Goal: Browse casually: Explore the website without a specific task or goal

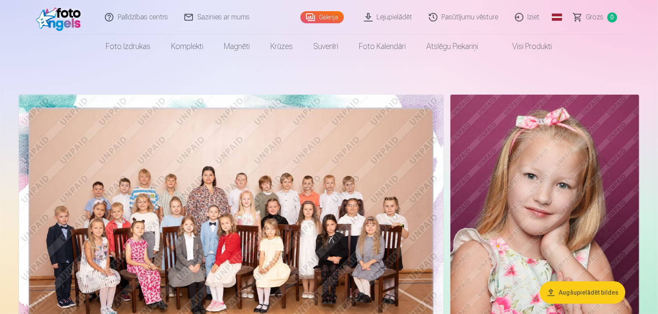
click at [276, 226] on img at bounding box center [231, 236] width 425 height 283
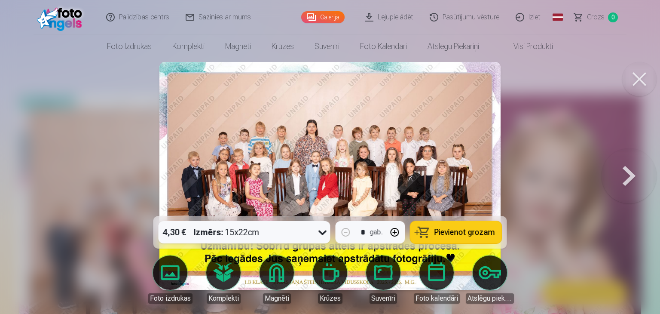
click at [645, 73] on button at bounding box center [639, 79] width 34 height 34
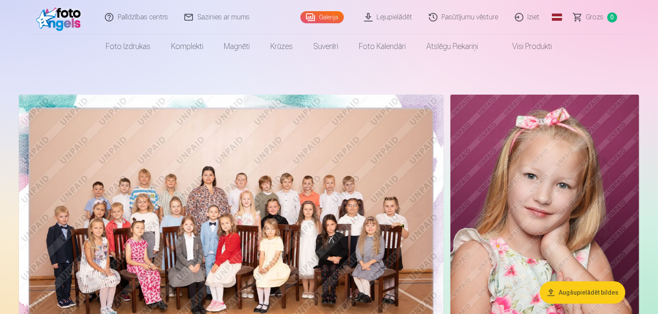
click at [287, 225] on img at bounding box center [231, 236] width 425 height 283
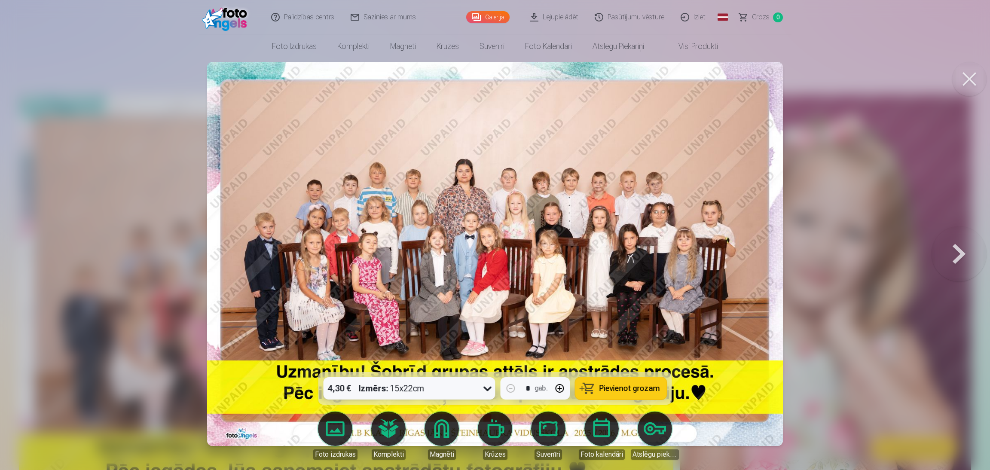
drag, startPoint x: 603, startPoint y: 0, endPoint x: 757, endPoint y: 251, distance: 294.2
click at [658, 251] on img at bounding box center [495, 254] width 576 height 384
click at [658, 249] on button at bounding box center [959, 253] width 55 height 219
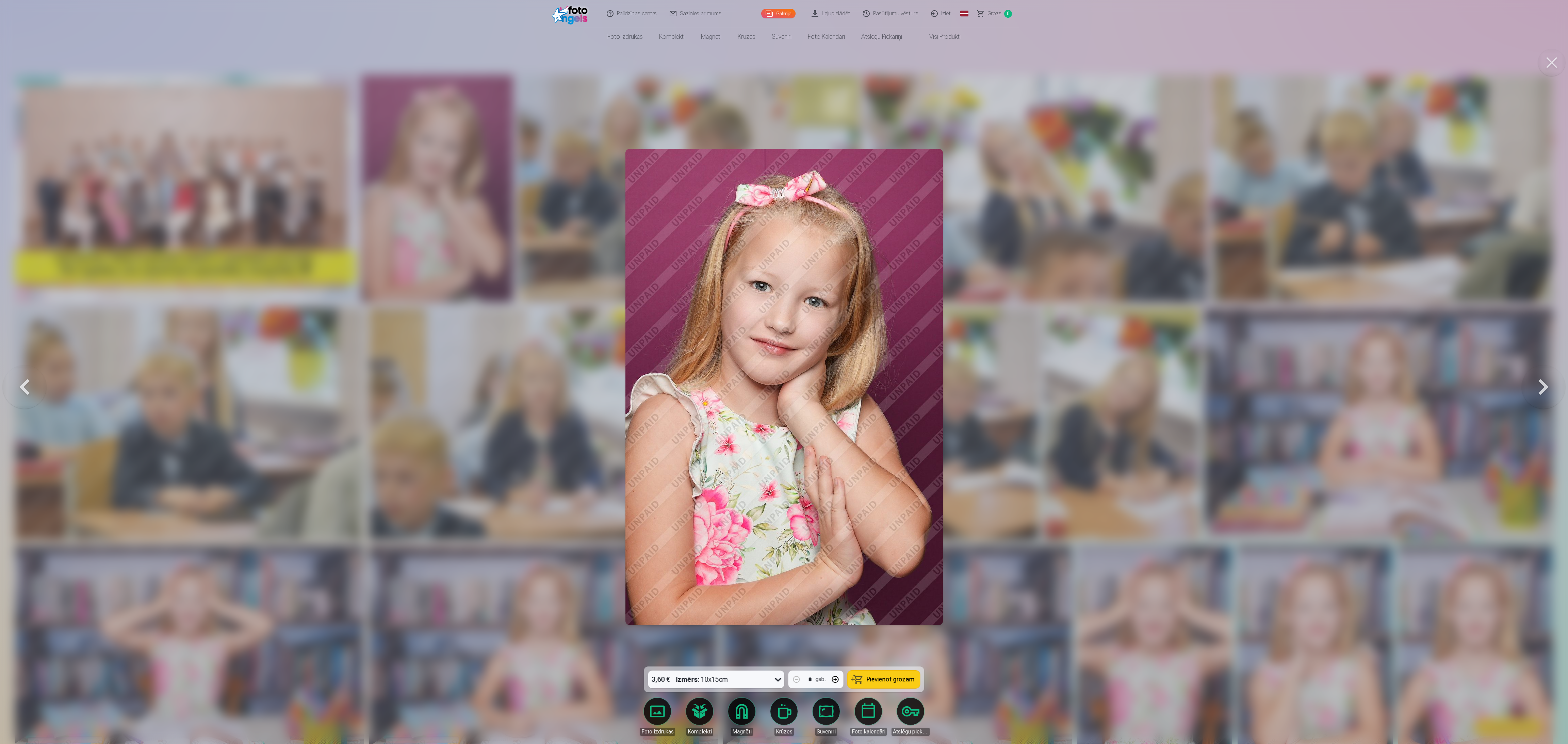
drag, startPoint x: 581, startPoint y: 0, endPoint x: 1107, endPoint y: 419, distance: 672.5
click at [521, 248] on div at bounding box center [784, 372] width 1568 height 744
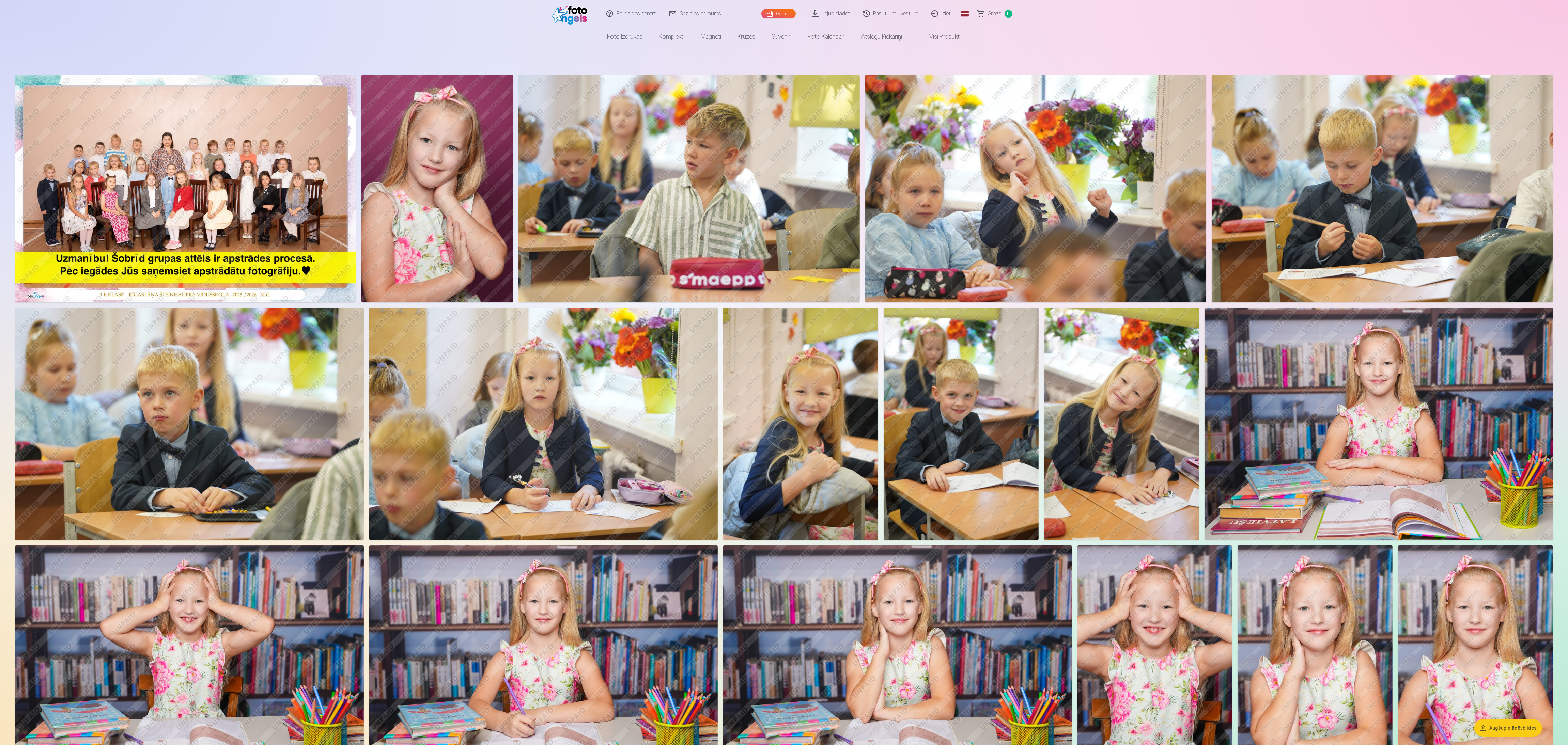
click at [522, 225] on img at bounding box center [689, 189] width 342 height 227
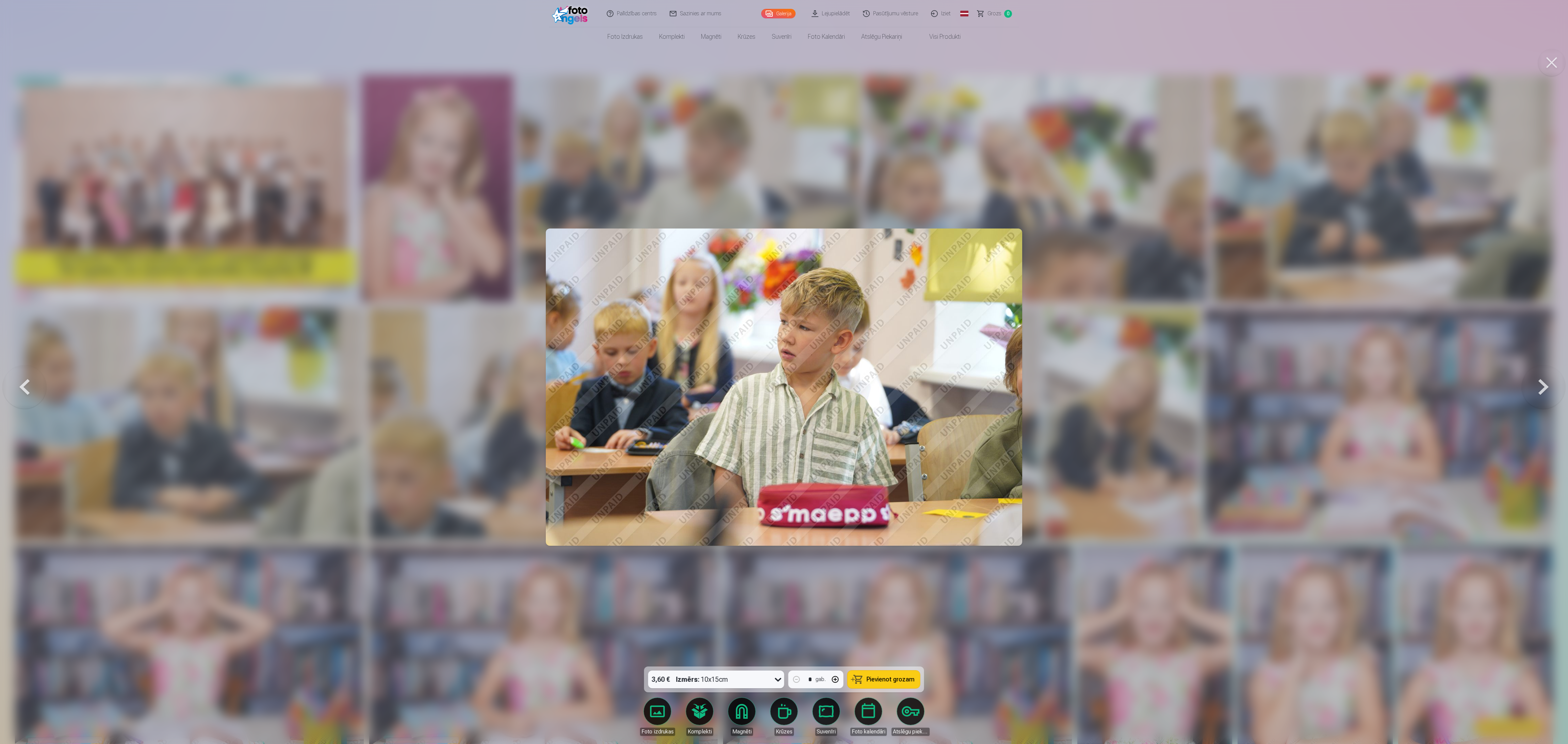
click at [521, 248] on button at bounding box center [1543, 386] width 44 height 545
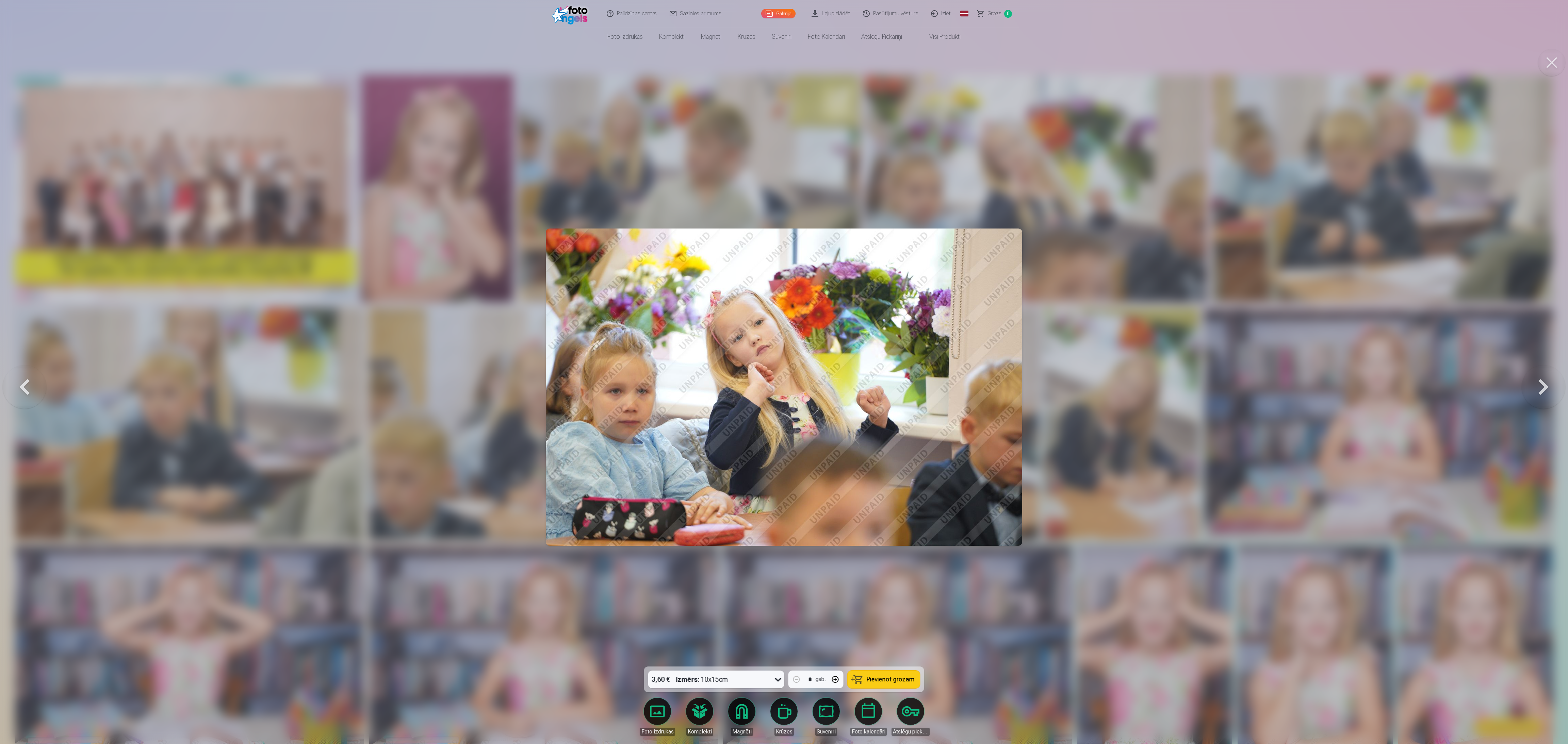
click at [521, 248] on button at bounding box center [1543, 386] width 44 height 545
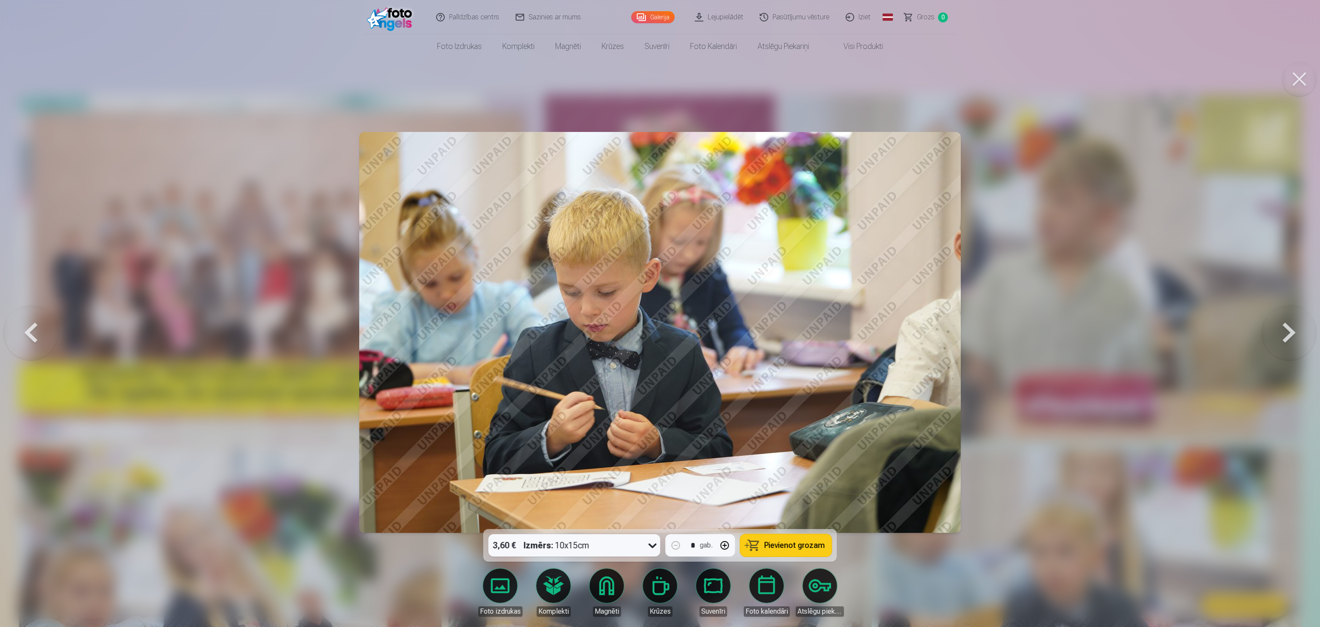
drag, startPoint x: 1941, startPoint y: 0, endPoint x: 987, endPoint y: 325, distance: 1008.0
click at [658, 313] on div at bounding box center [660, 313] width 1320 height 627
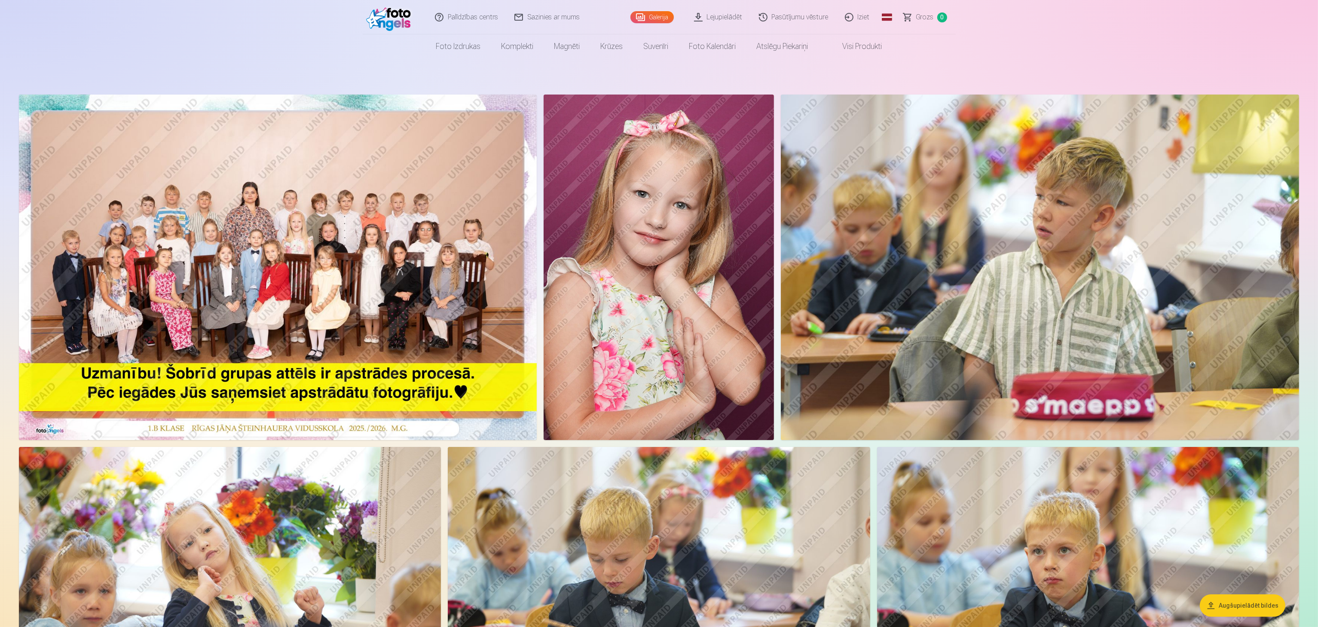
click at [658, 313] on img at bounding box center [1088, 587] width 422 height 281
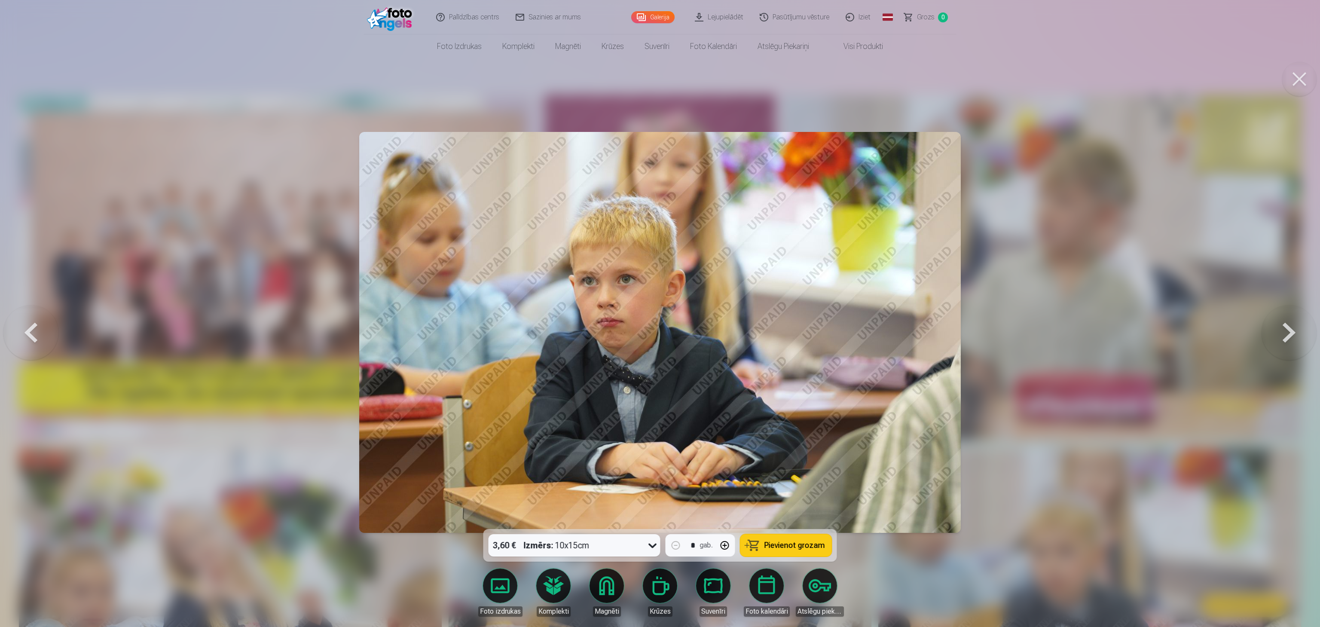
click at [658, 313] on button at bounding box center [1289, 332] width 55 height 376
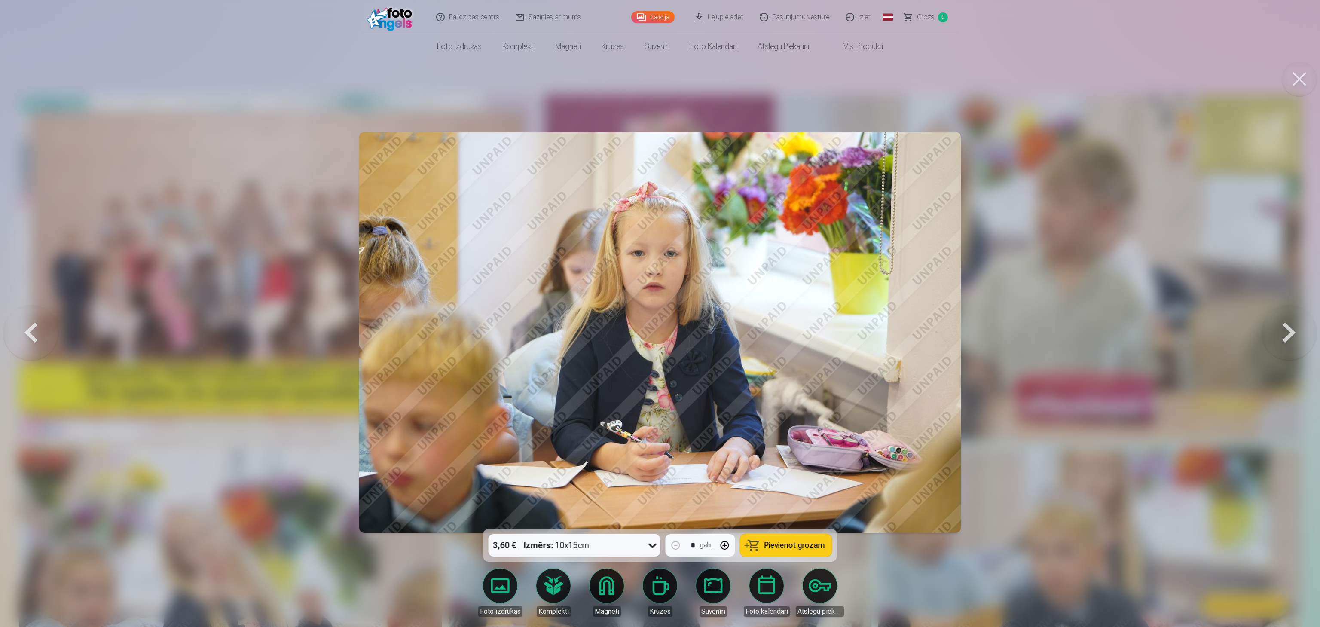
click at [658, 313] on button at bounding box center [1289, 332] width 55 height 376
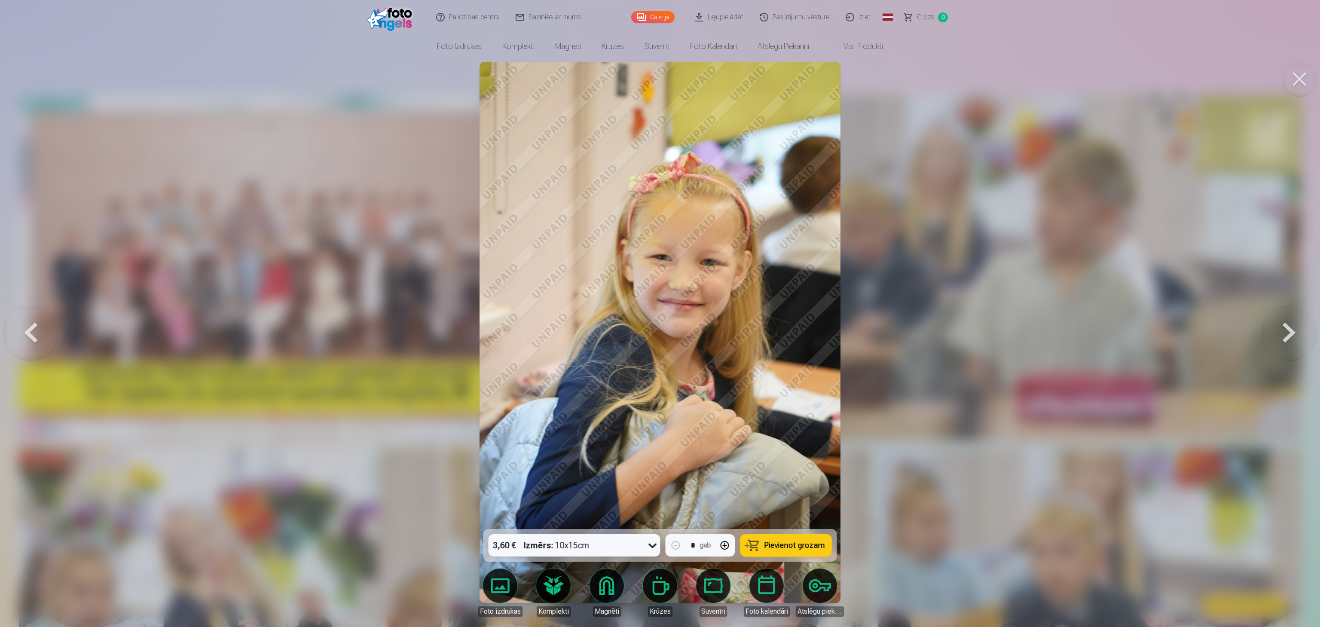
click at [658, 313] on button at bounding box center [1289, 332] width 55 height 376
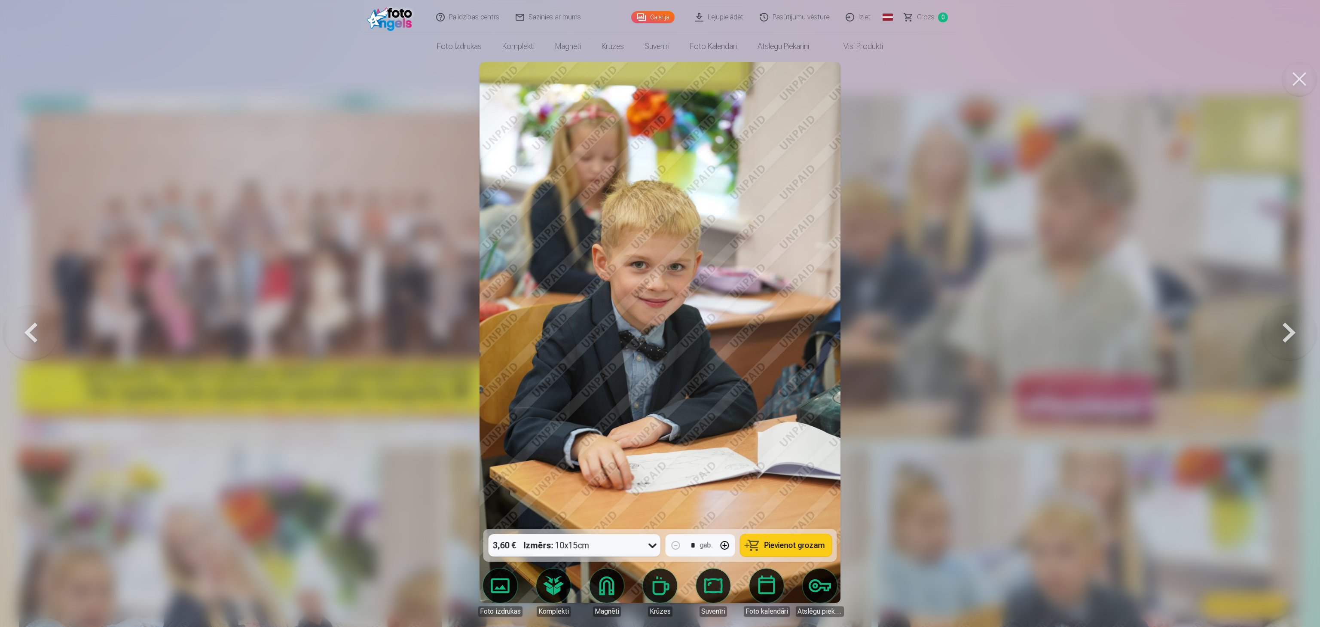
click at [658, 313] on button at bounding box center [1289, 332] width 55 height 376
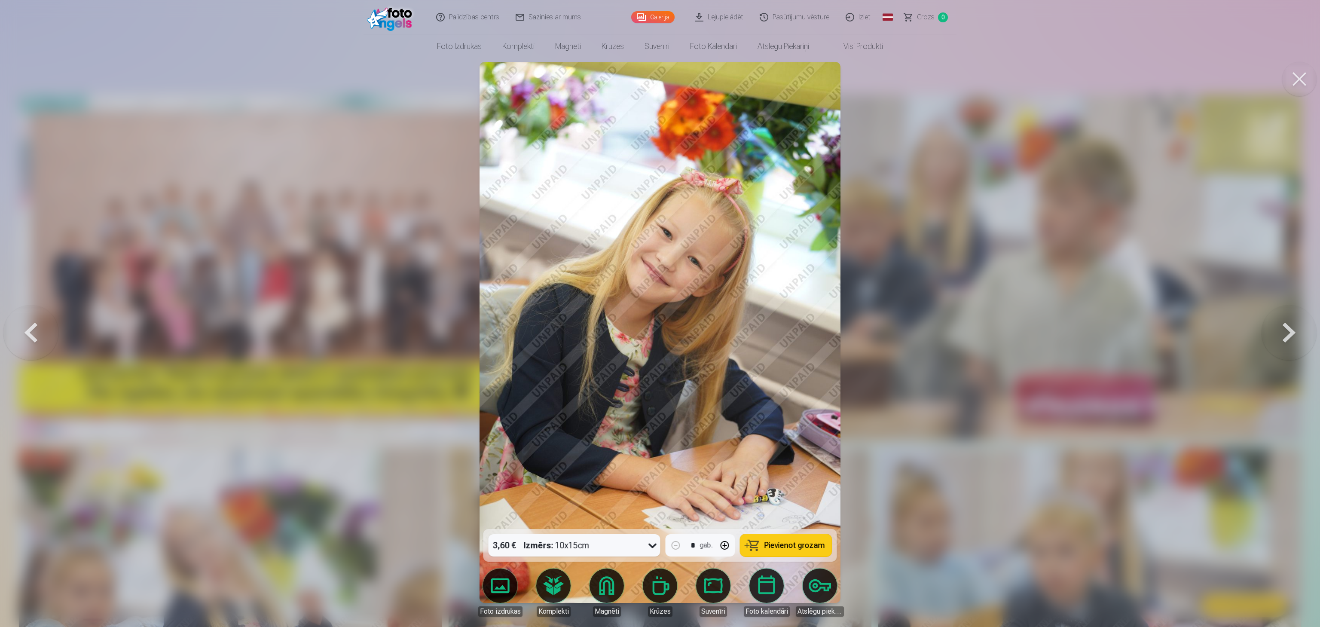
drag, startPoint x: 1288, startPoint y: 317, endPoint x: 1293, endPoint y: 331, distance: 14.9
click at [658, 313] on button at bounding box center [1289, 332] width 55 height 376
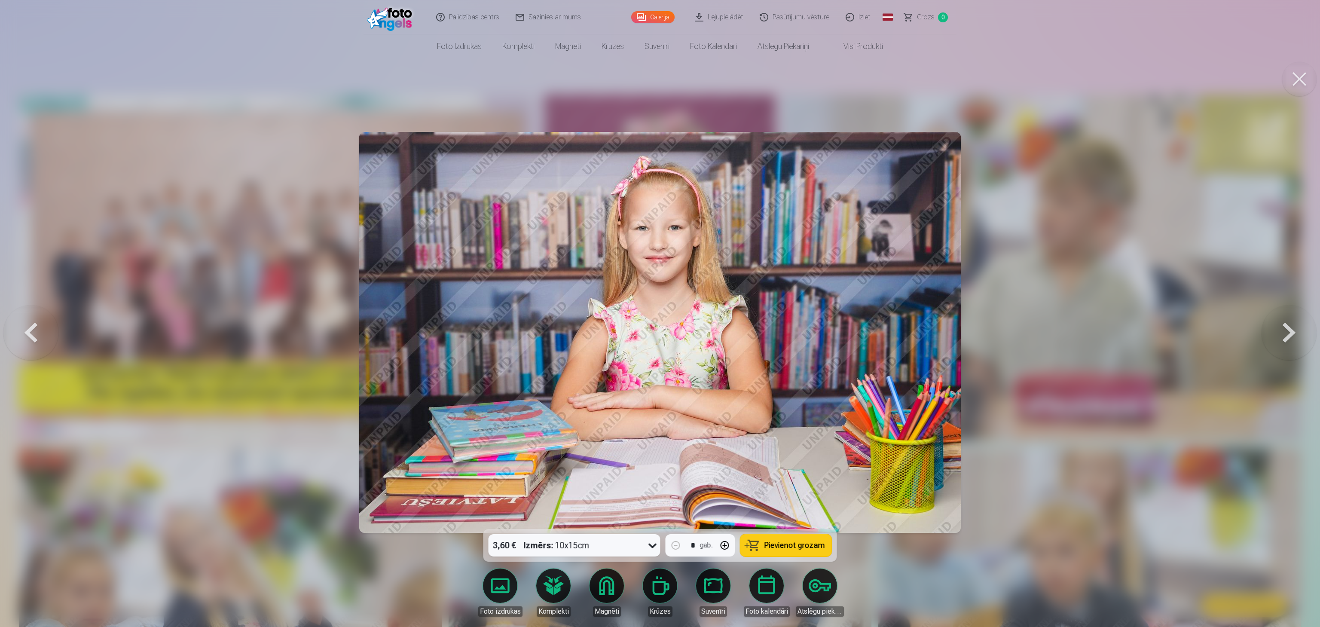
click at [658, 313] on button at bounding box center [1289, 332] width 55 height 376
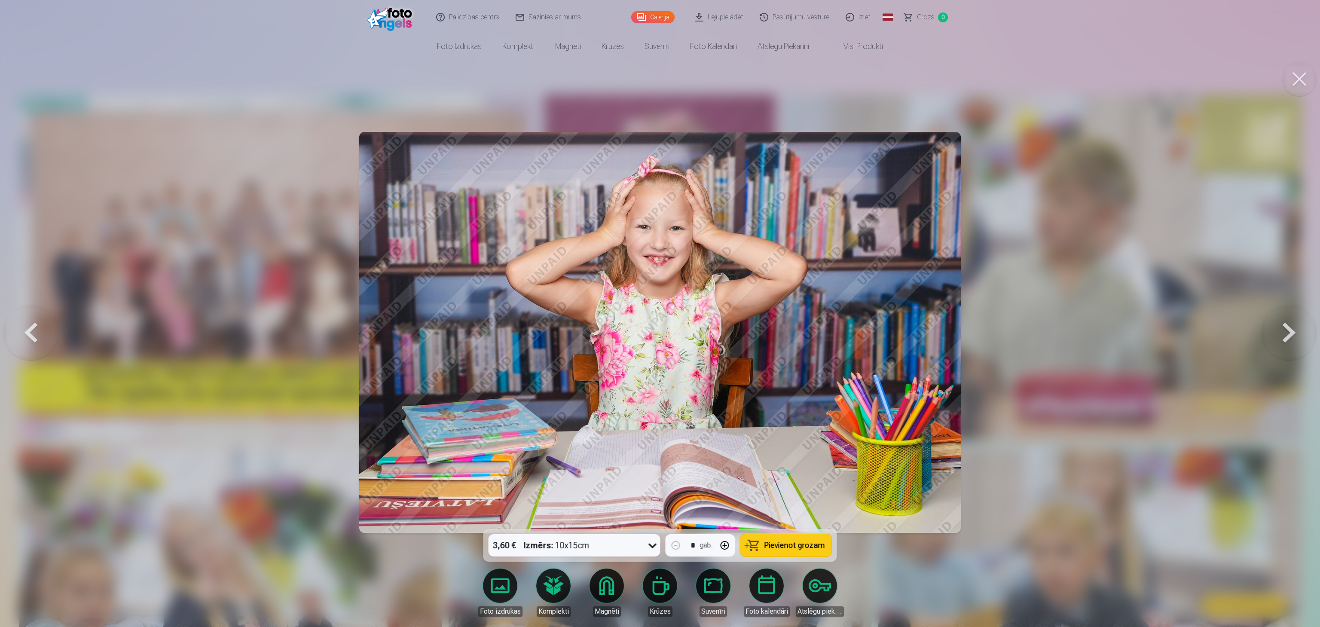
click at [40, 313] on button at bounding box center [30, 332] width 55 height 376
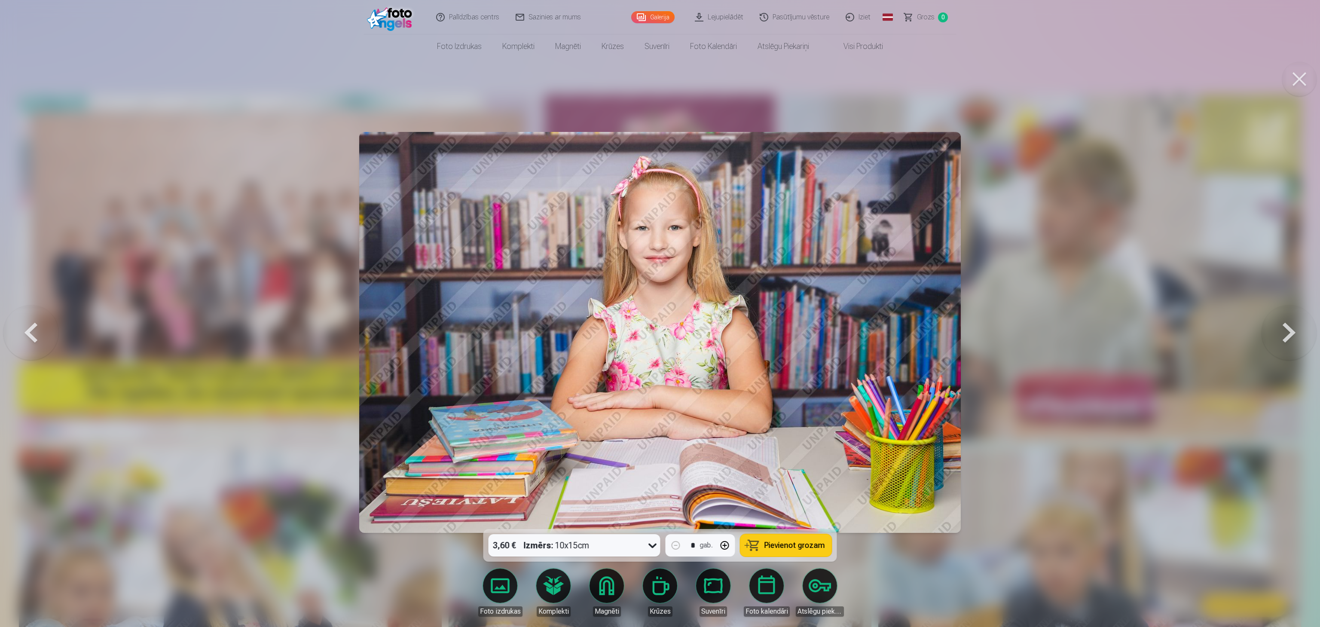
click at [658, 313] on button at bounding box center [1289, 332] width 55 height 376
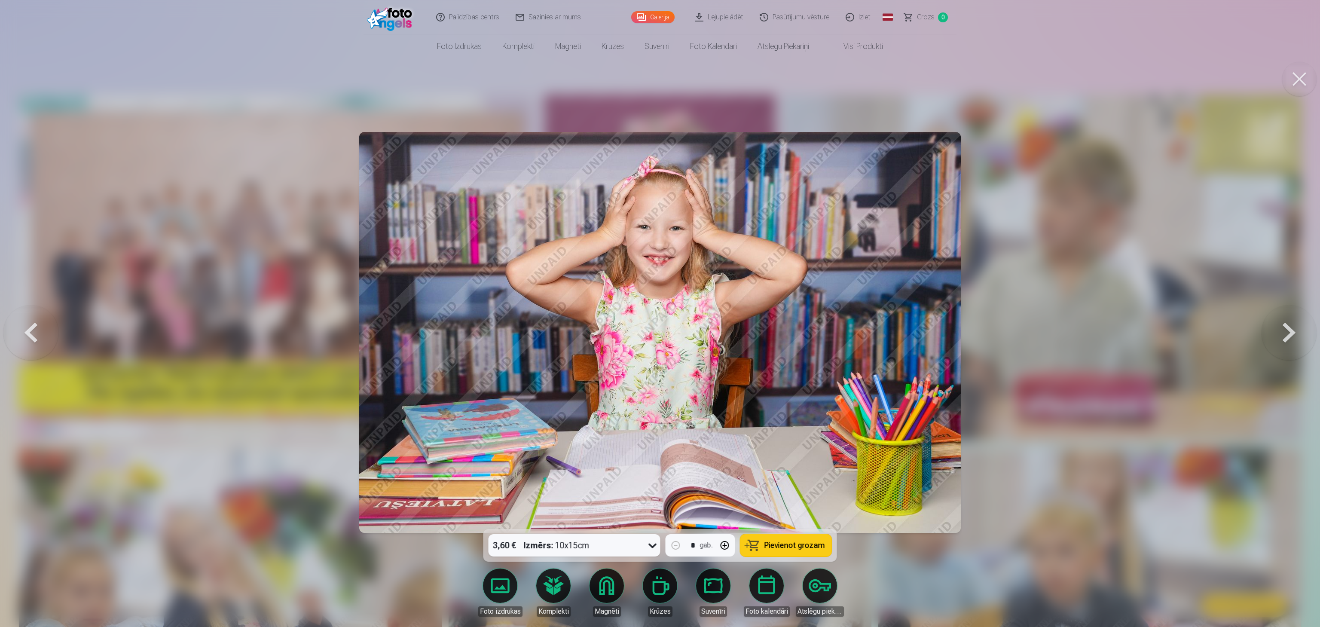
click at [44, 313] on button at bounding box center [30, 332] width 55 height 376
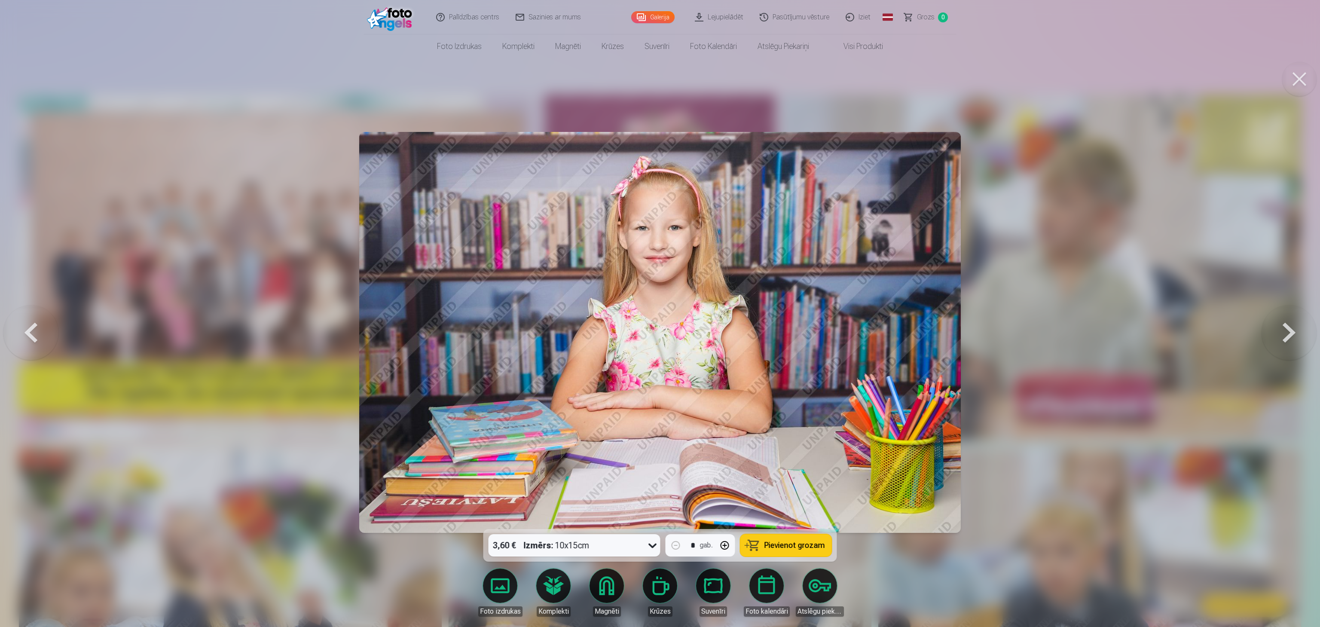
click at [658, 313] on button at bounding box center [1289, 332] width 55 height 376
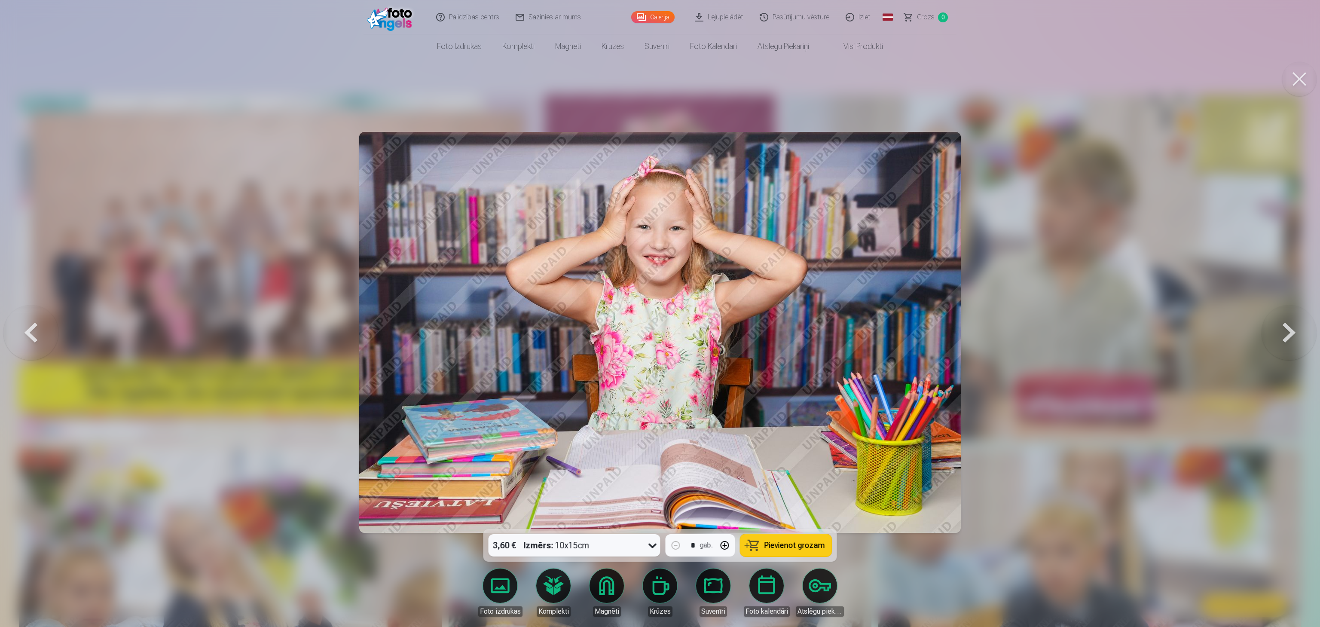
click at [658, 313] on button at bounding box center [1289, 332] width 55 height 376
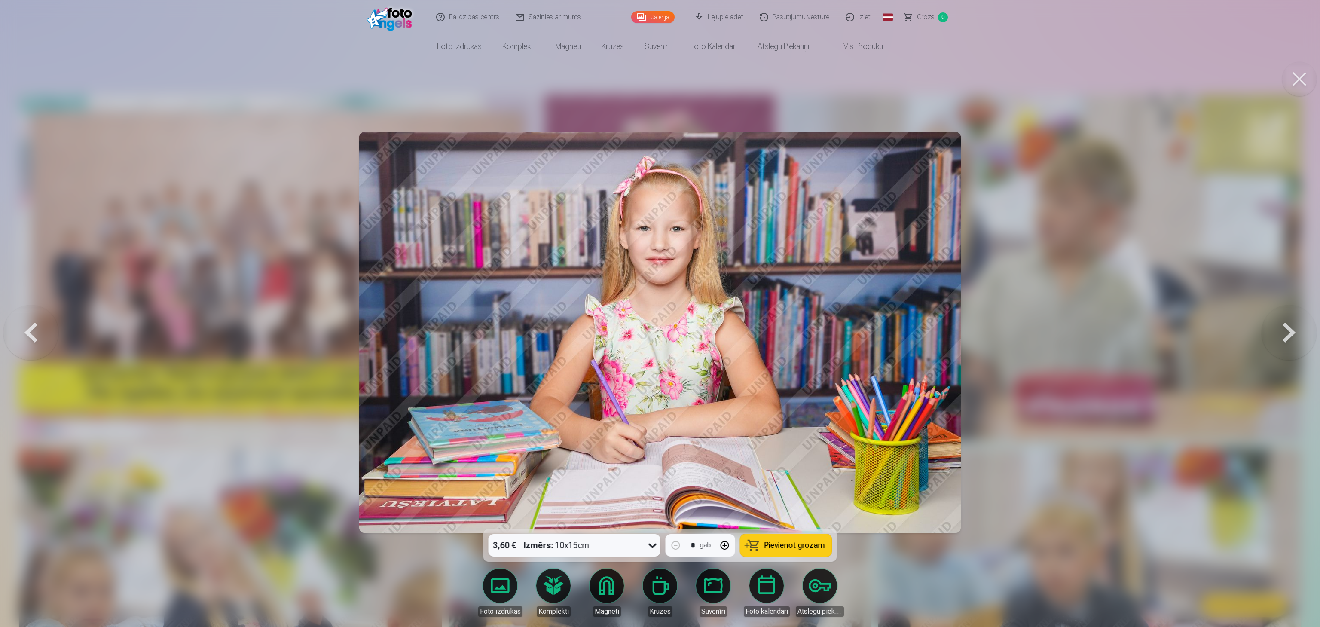
click at [658, 235] on img at bounding box center [660, 332] width 602 height 401
click at [658, 313] on button at bounding box center [1289, 332] width 55 height 376
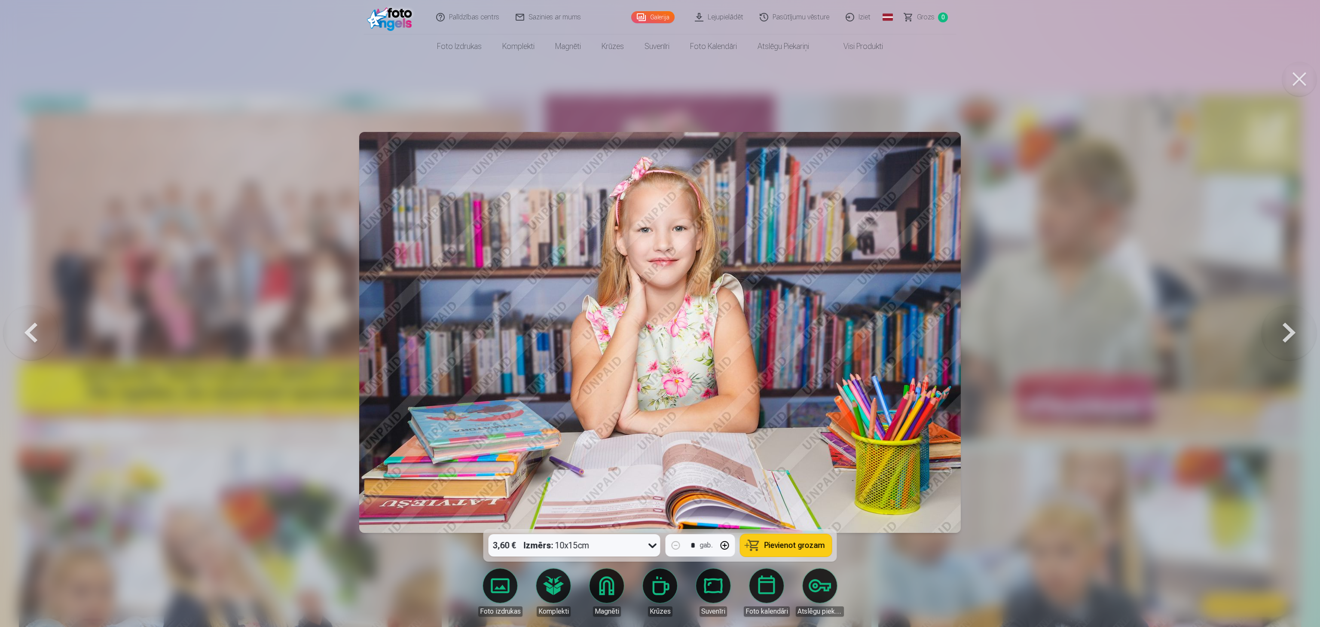
click at [658, 313] on button at bounding box center [1289, 332] width 55 height 376
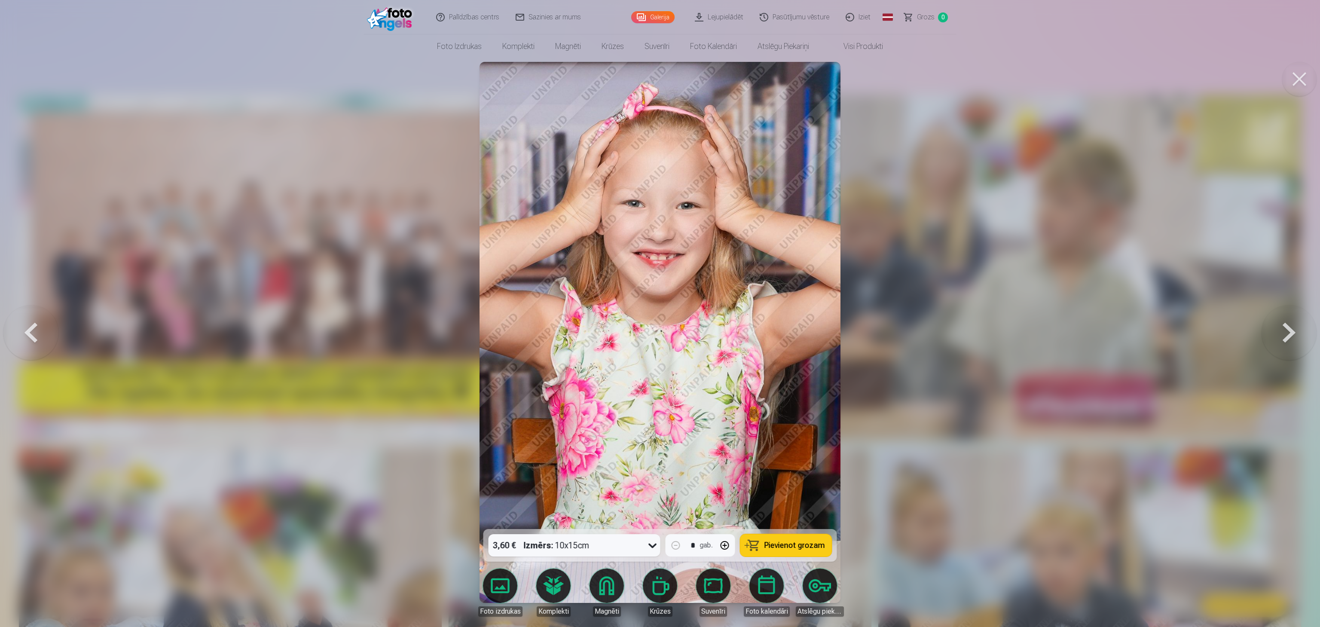
click at [658, 313] on button at bounding box center [1289, 332] width 55 height 376
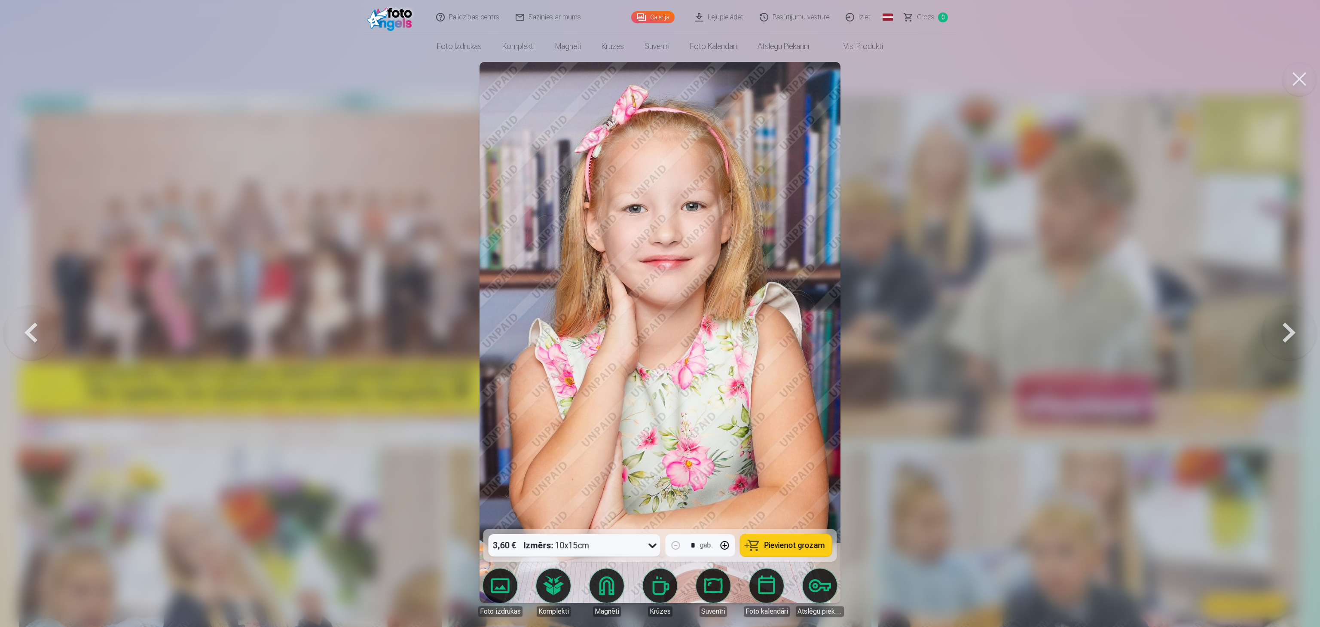
click at [658, 313] on button at bounding box center [1289, 332] width 55 height 376
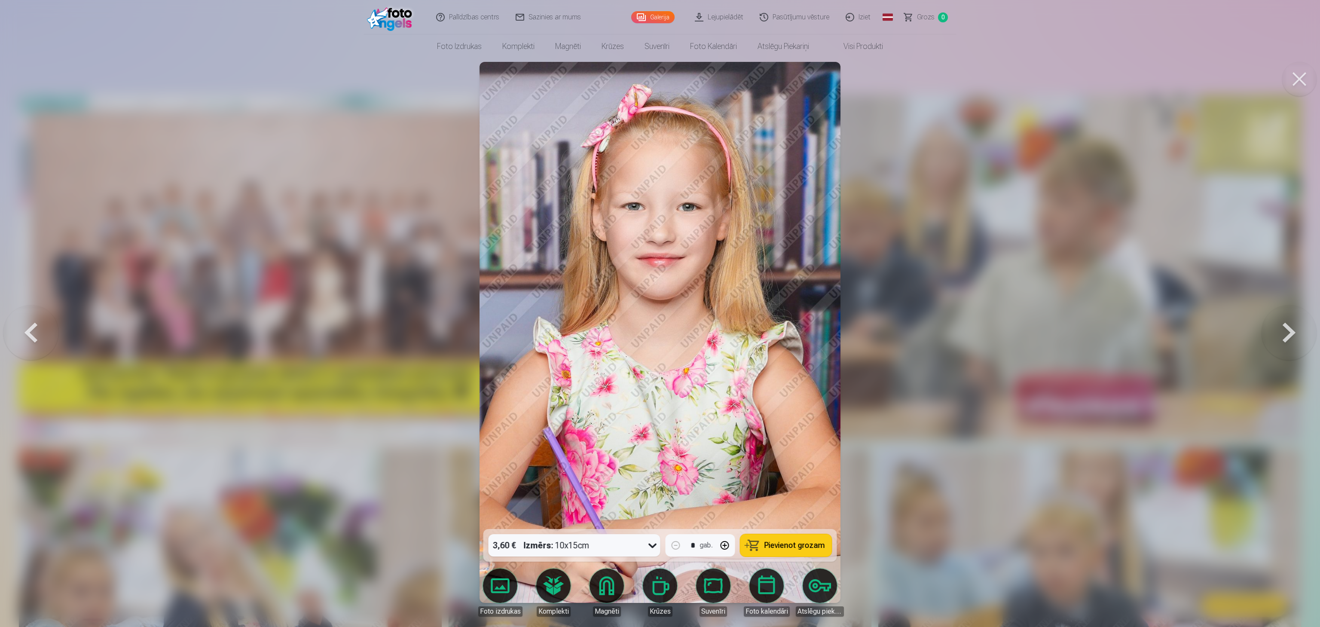
click at [658, 313] on button at bounding box center [1289, 332] width 55 height 376
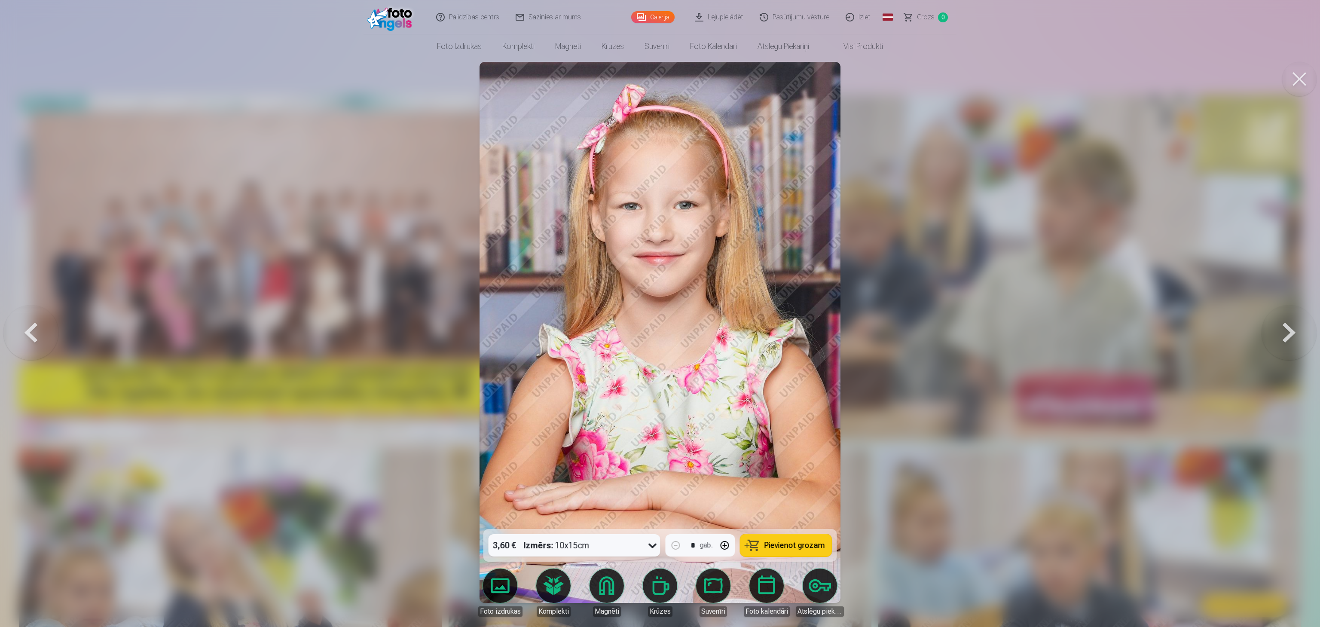
click at [658, 313] on button at bounding box center [1289, 332] width 55 height 376
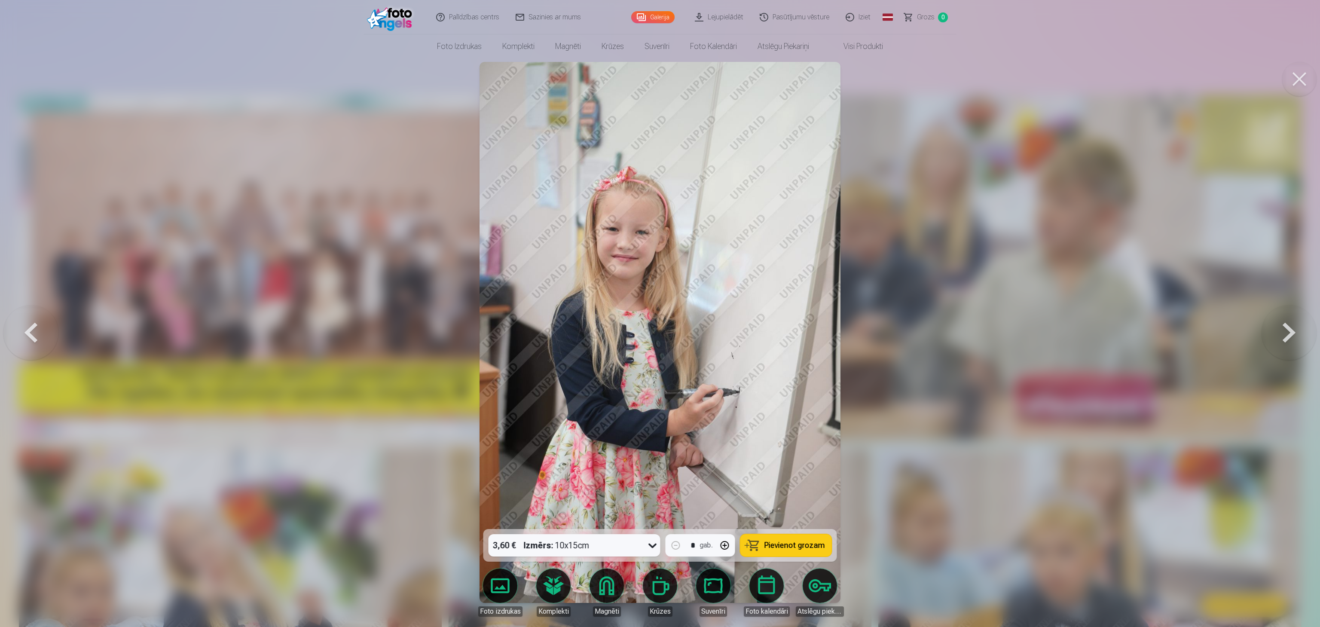
click at [658, 313] on button at bounding box center [1289, 332] width 55 height 376
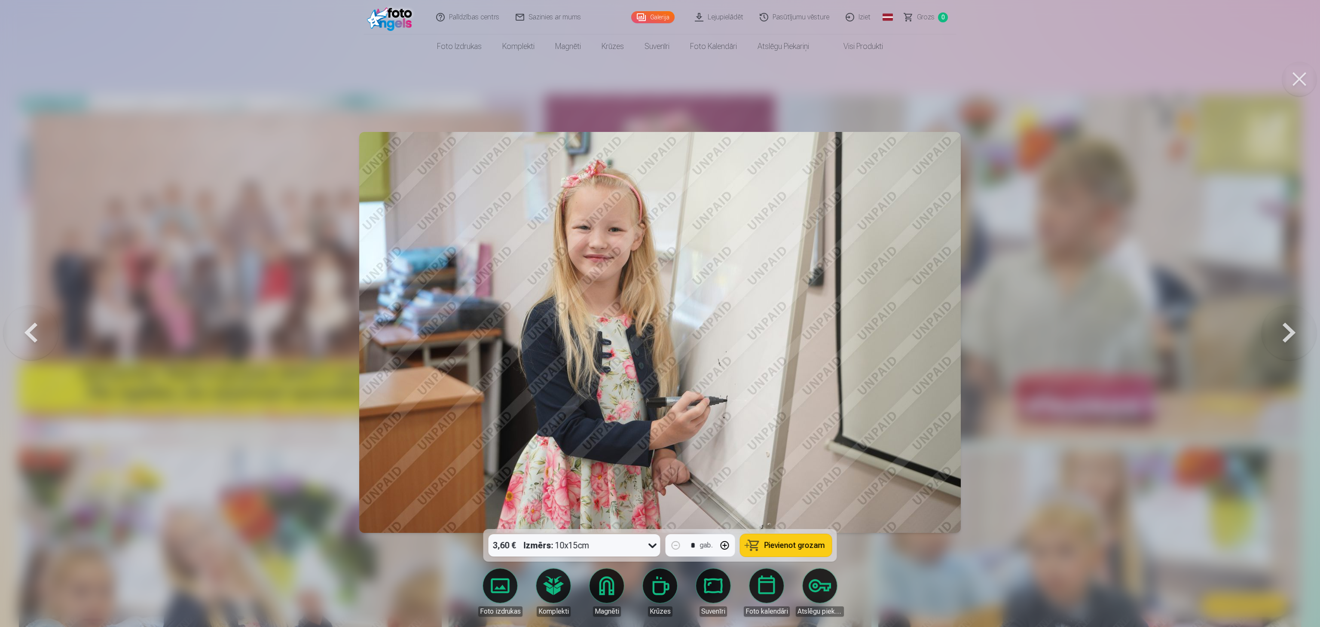
click at [658, 313] on button at bounding box center [1289, 332] width 55 height 376
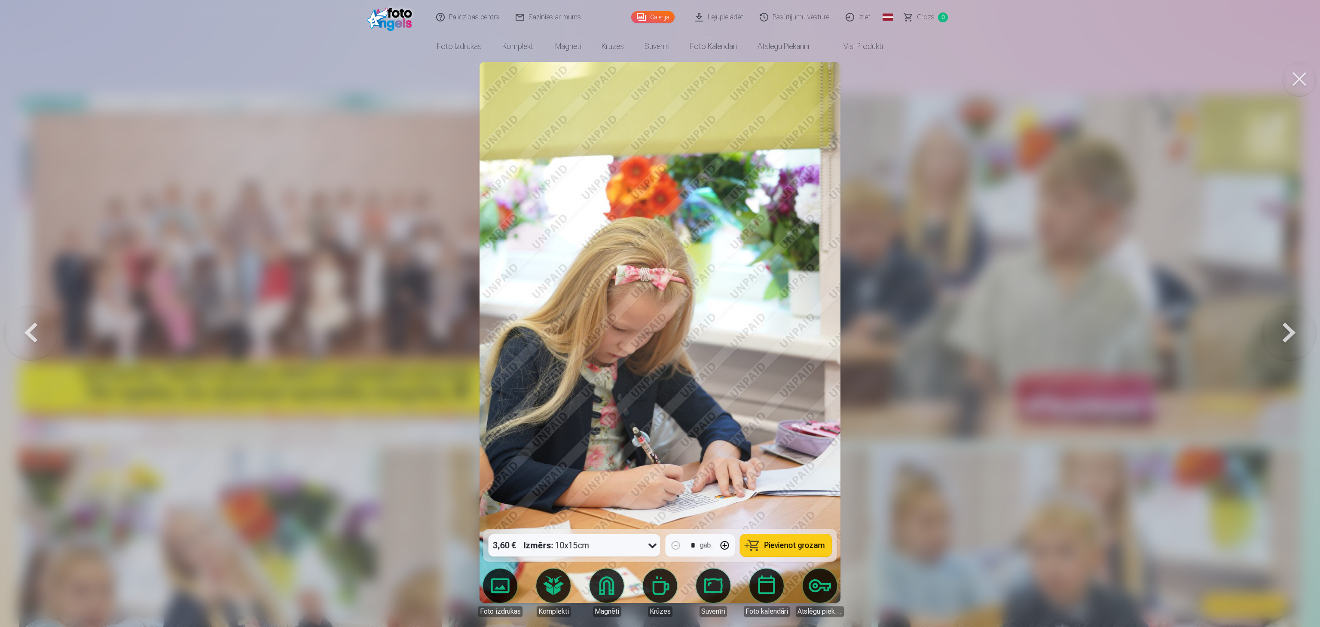
click at [658, 313] on button at bounding box center [1289, 332] width 55 height 376
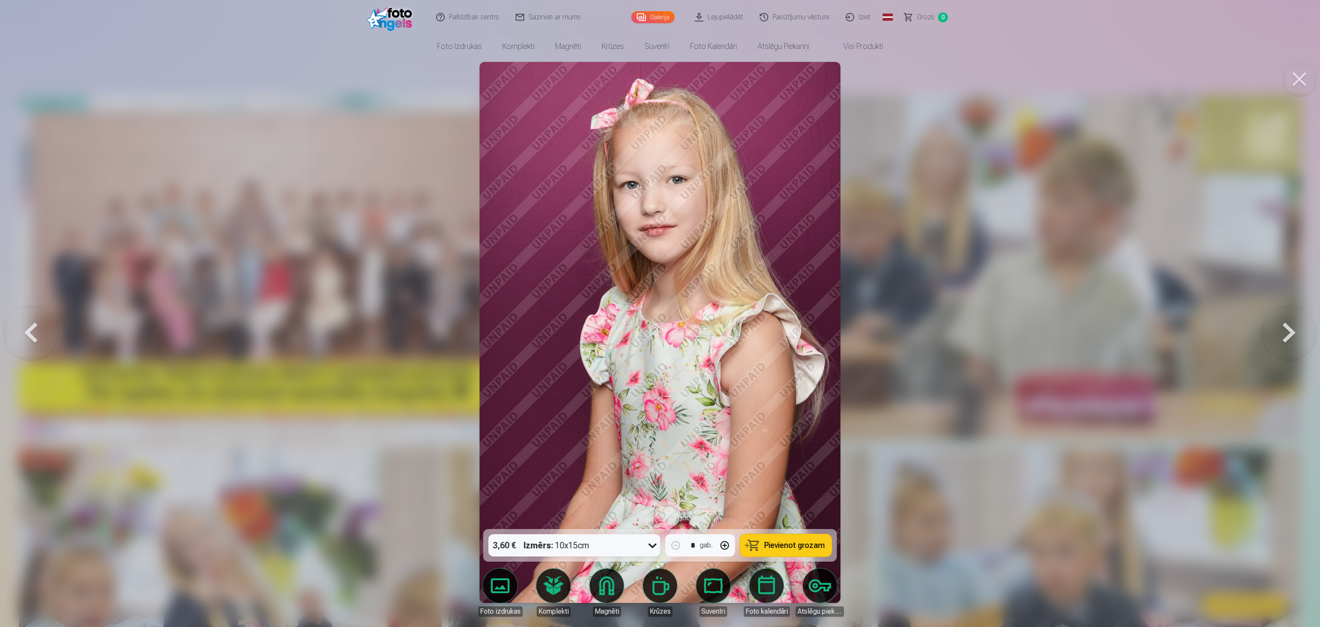
click at [658, 313] on button at bounding box center [1289, 332] width 55 height 376
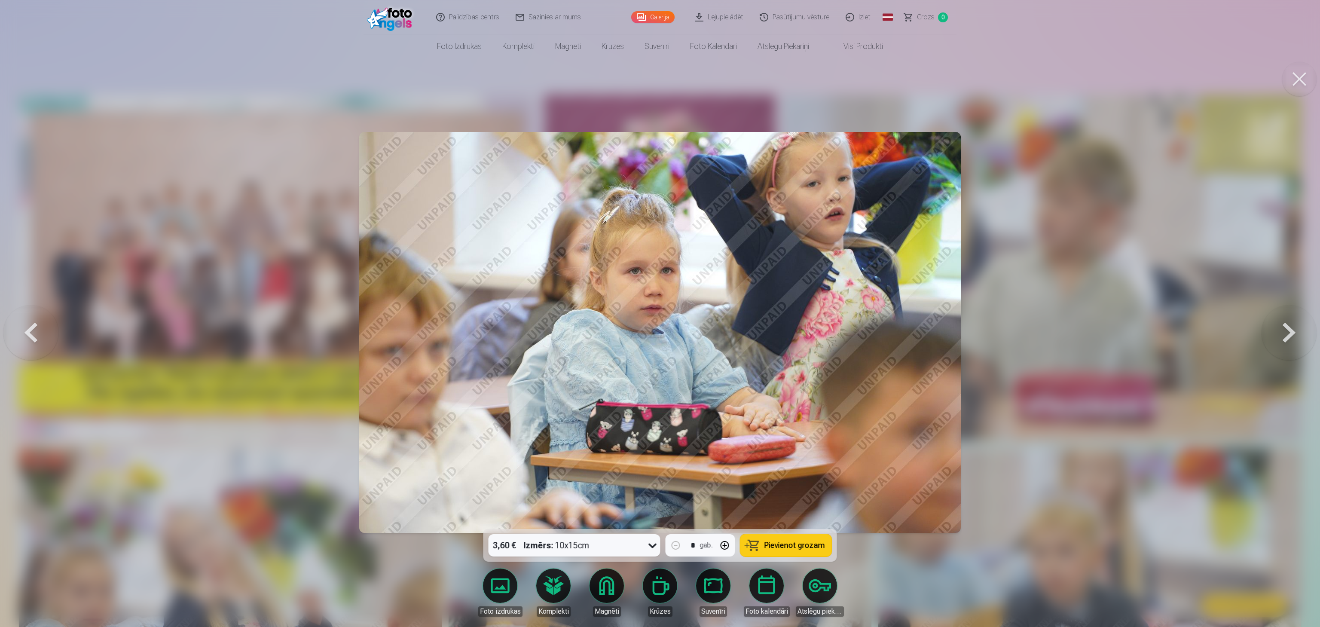
click at [658, 313] on button at bounding box center [1289, 332] width 55 height 376
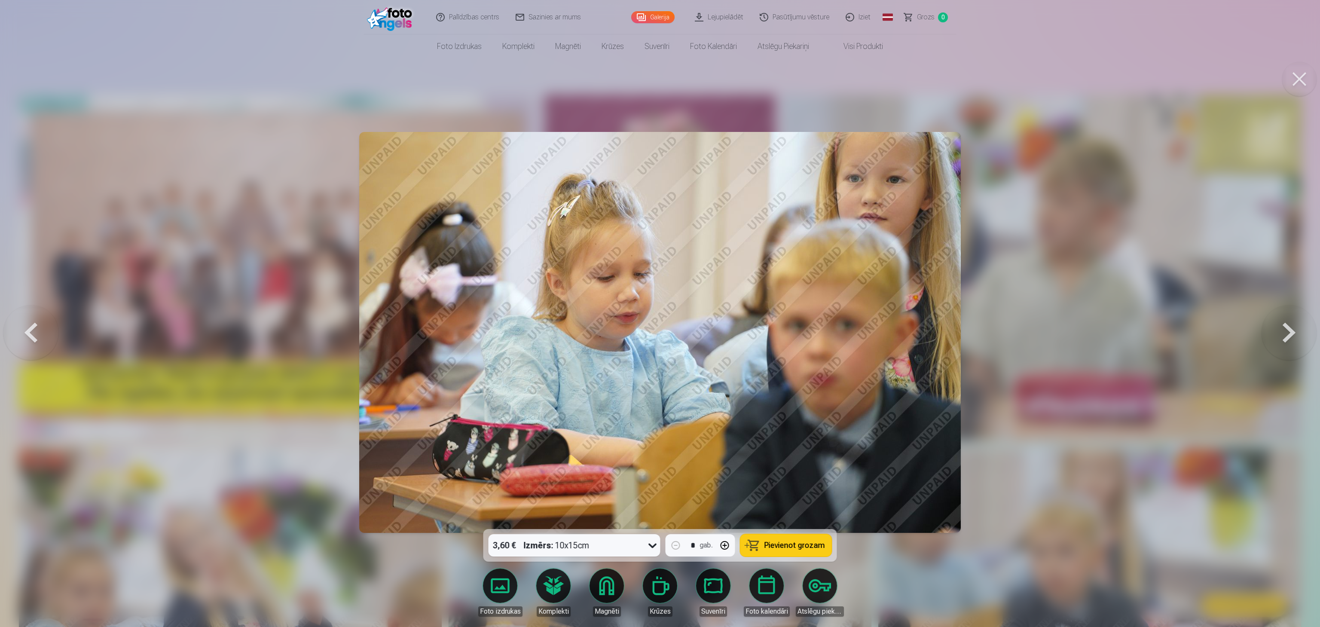
click at [658, 313] on button at bounding box center [1289, 332] width 55 height 376
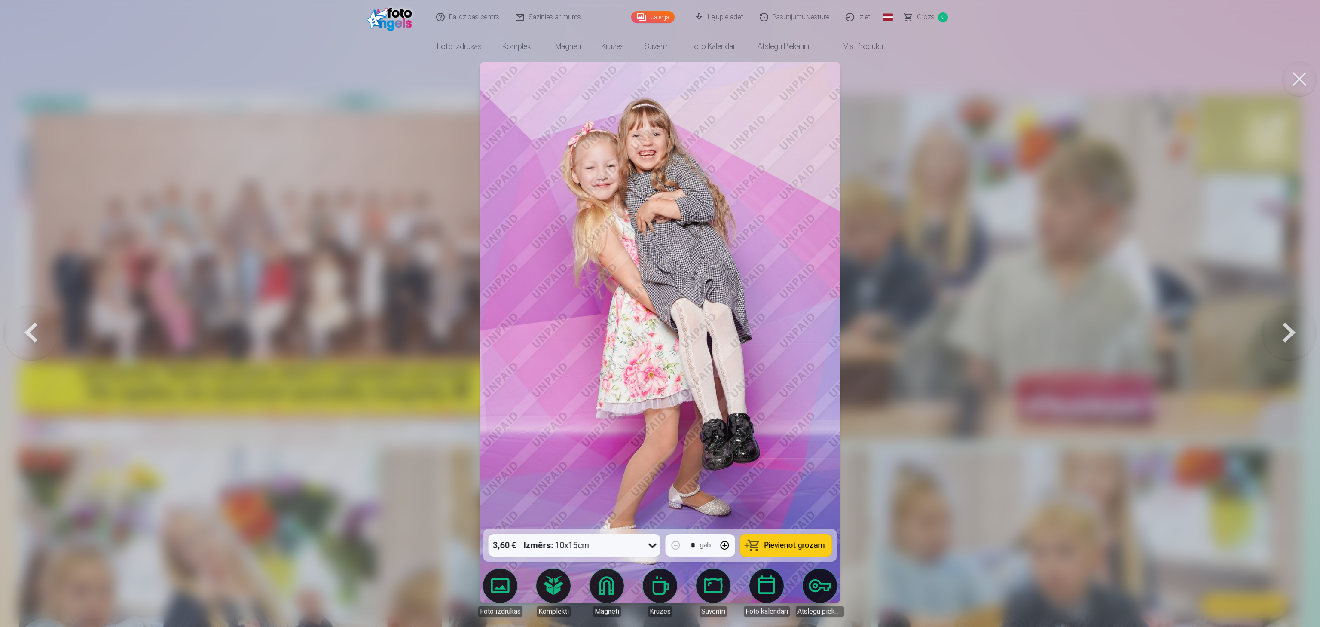
click at [658, 313] on button at bounding box center [1289, 332] width 55 height 376
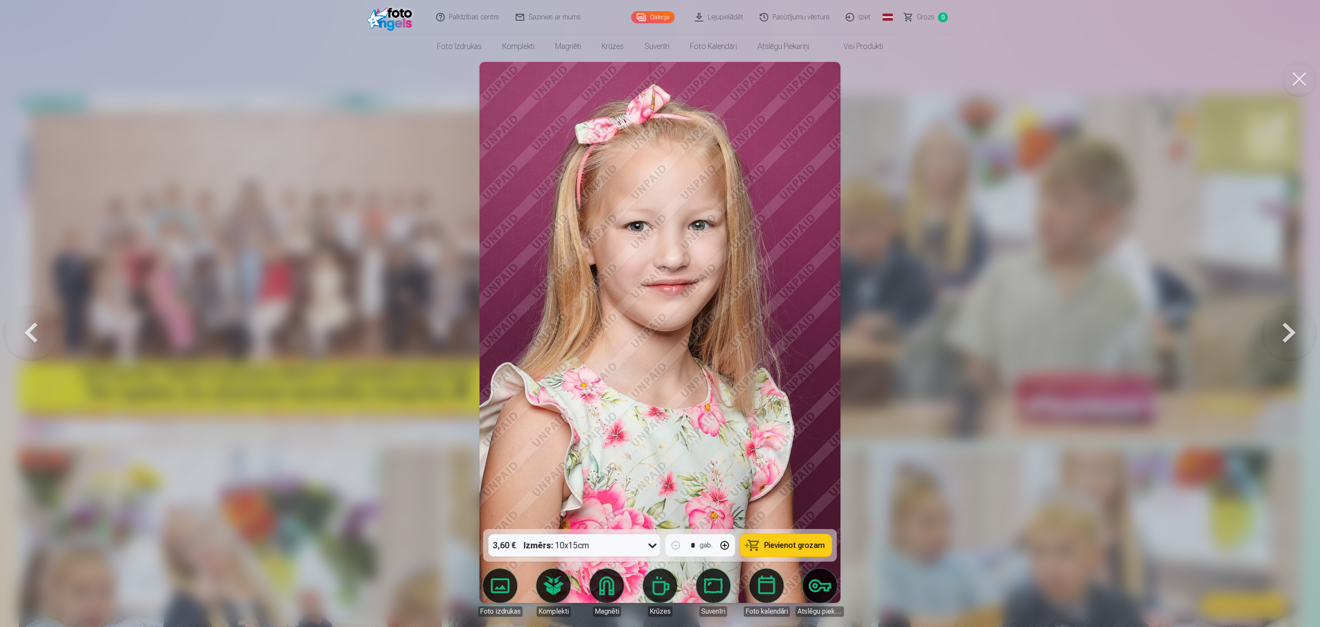
click at [658, 313] on button at bounding box center [1289, 332] width 55 height 376
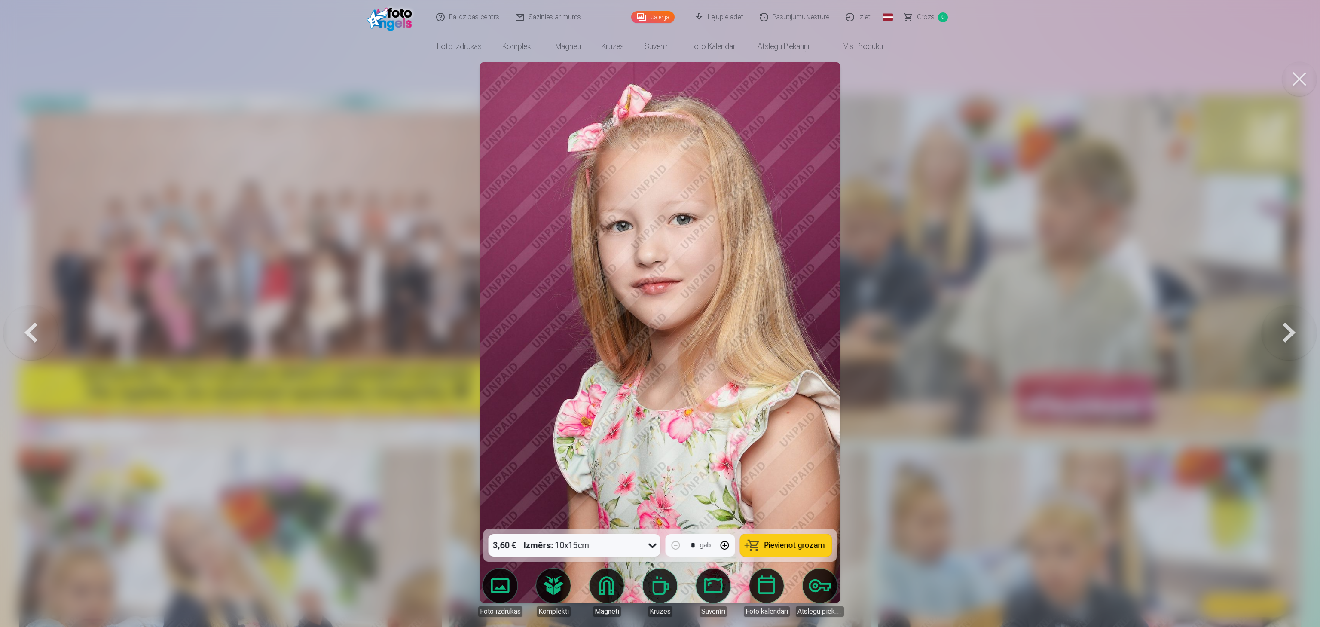
click at [658, 313] on button at bounding box center [1289, 332] width 55 height 376
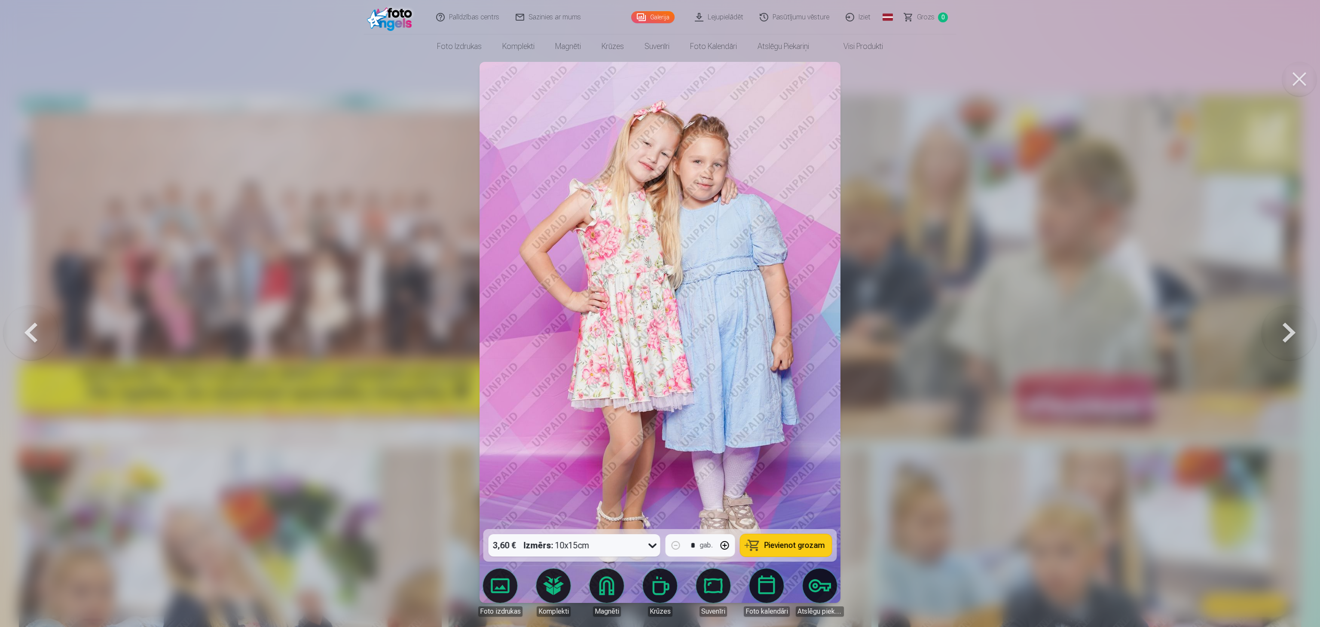
click at [658, 313] on button at bounding box center [1289, 332] width 55 height 376
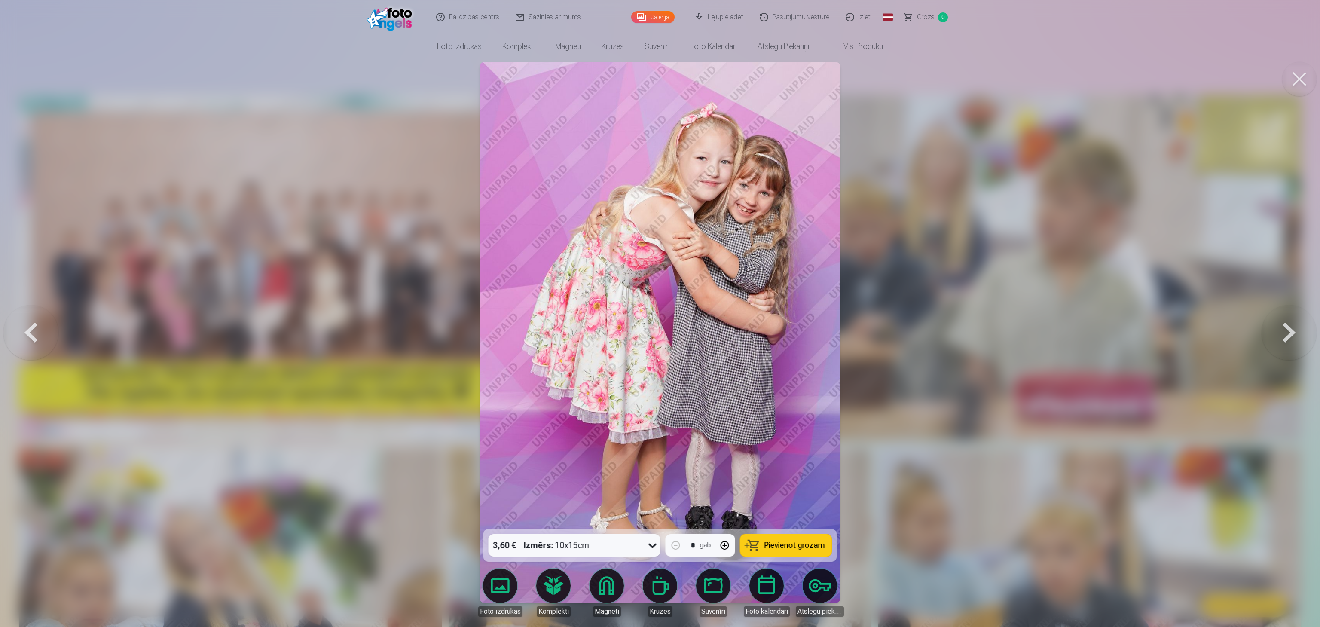
click at [658, 313] on button at bounding box center [1289, 332] width 55 height 376
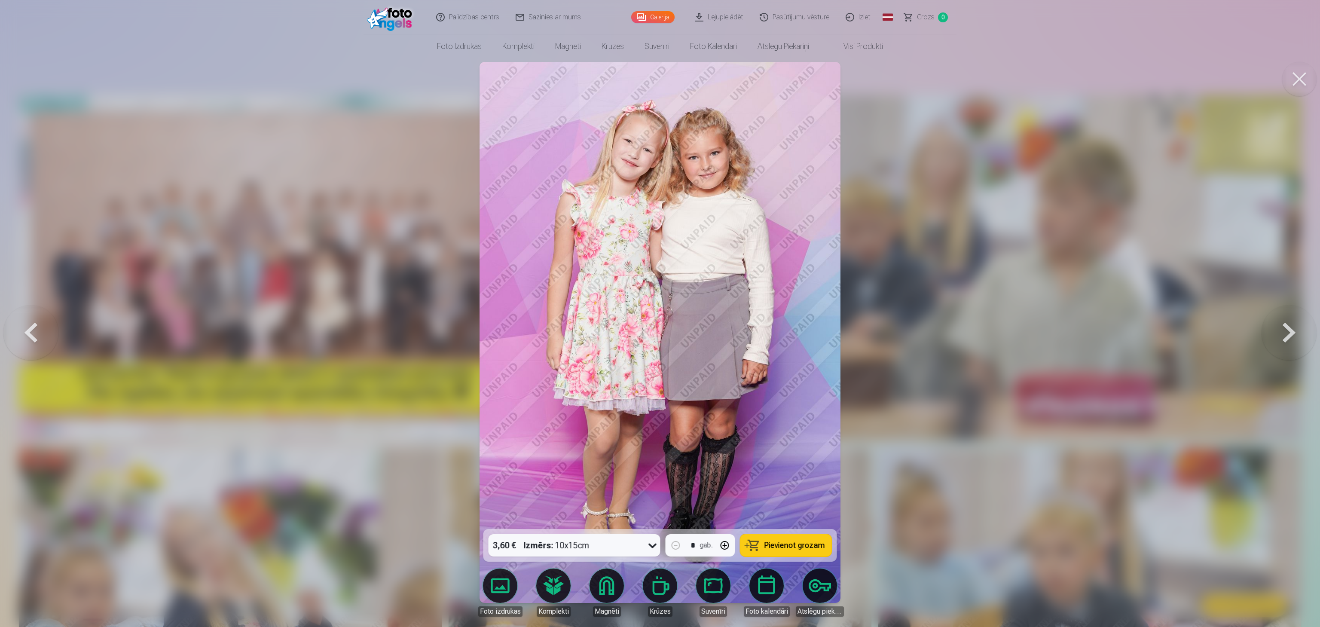
click at [658, 313] on button at bounding box center [1289, 332] width 55 height 376
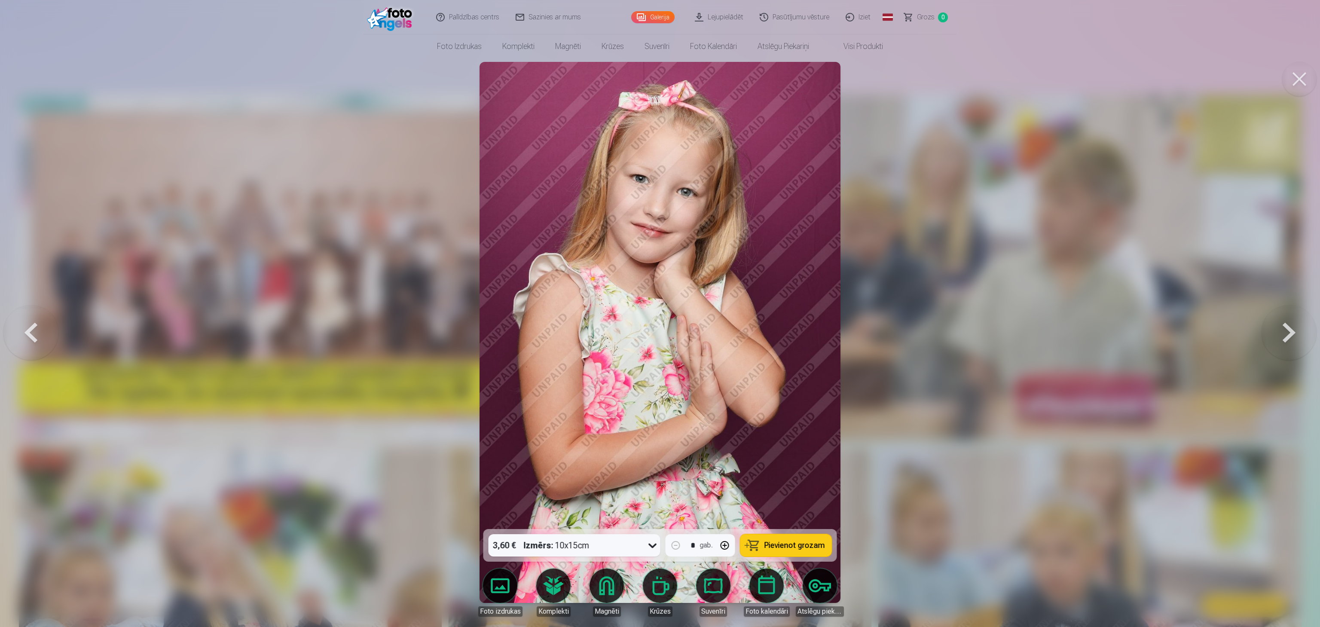
click at [658, 313] on button at bounding box center [1289, 332] width 55 height 376
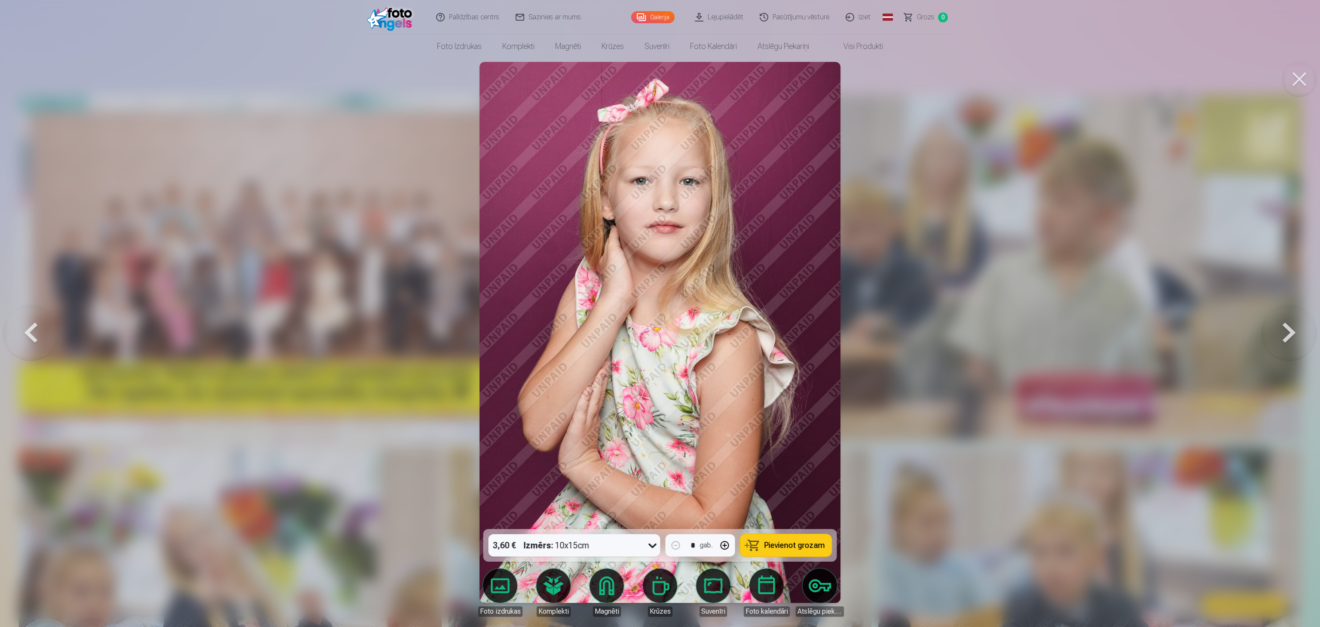
click at [658, 313] on button at bounding box center [1289, 332] width 55 height 376
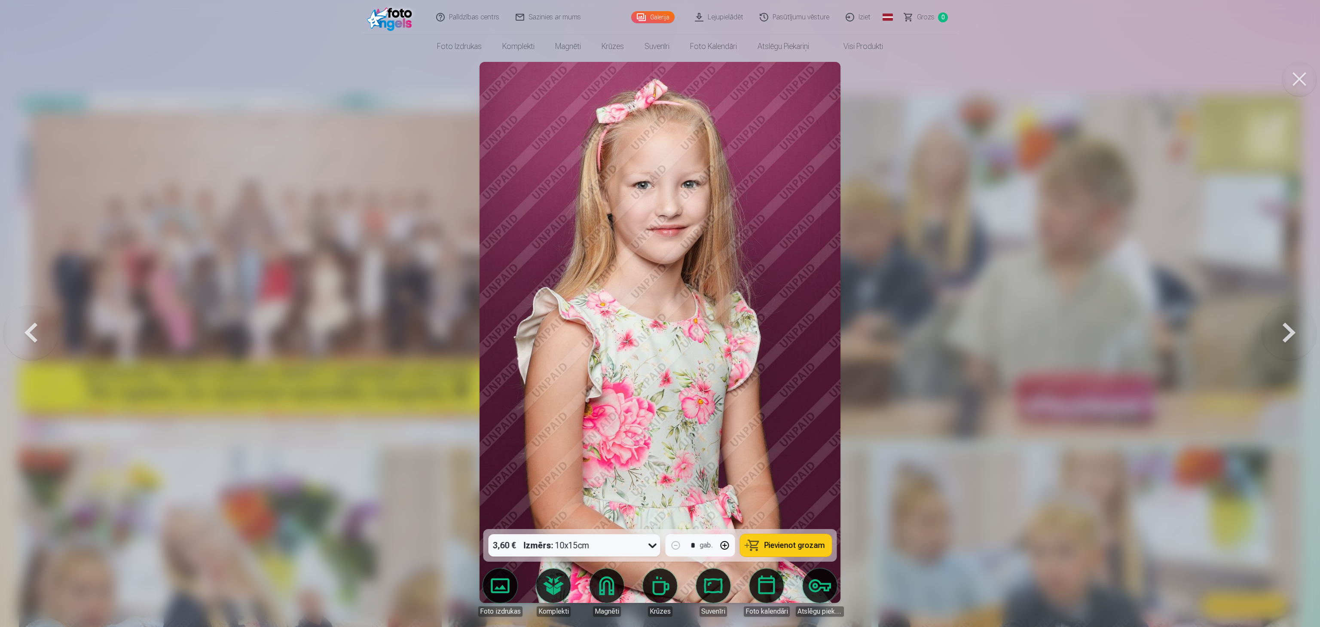
click at [658, 313] on button at bounding box center [1289, 332] width 55 height 376
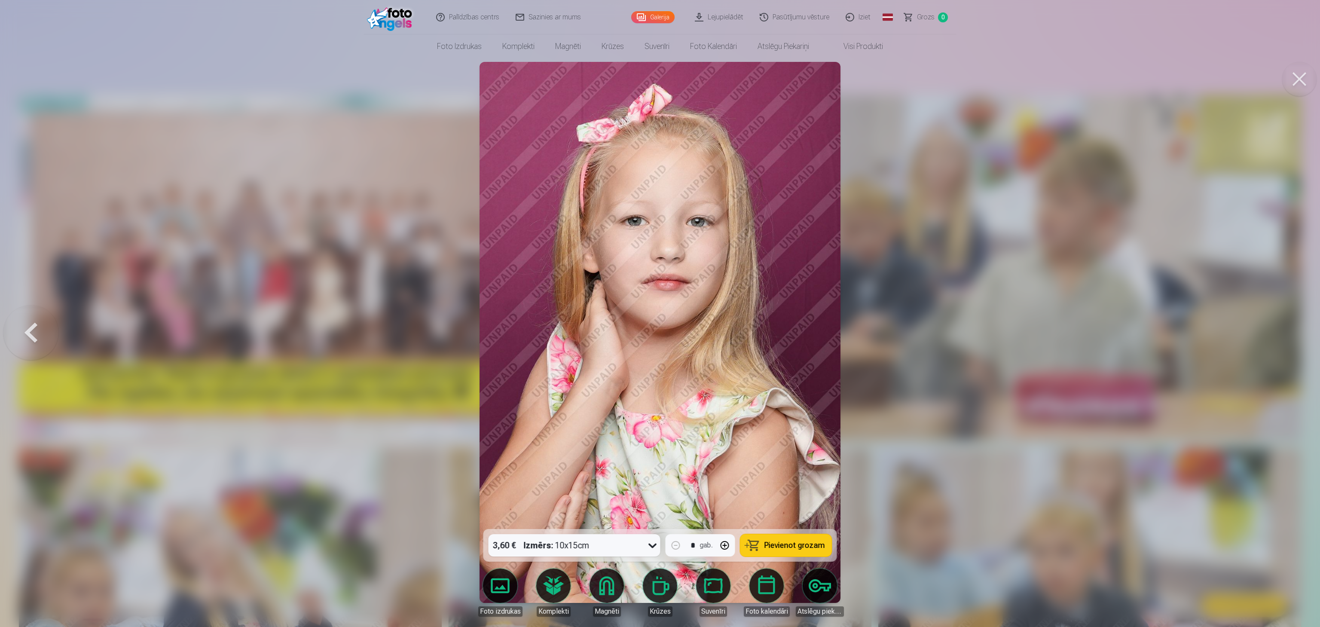
click at [658, 313] on div at bounding box center [660, 313] width 1320 height 627
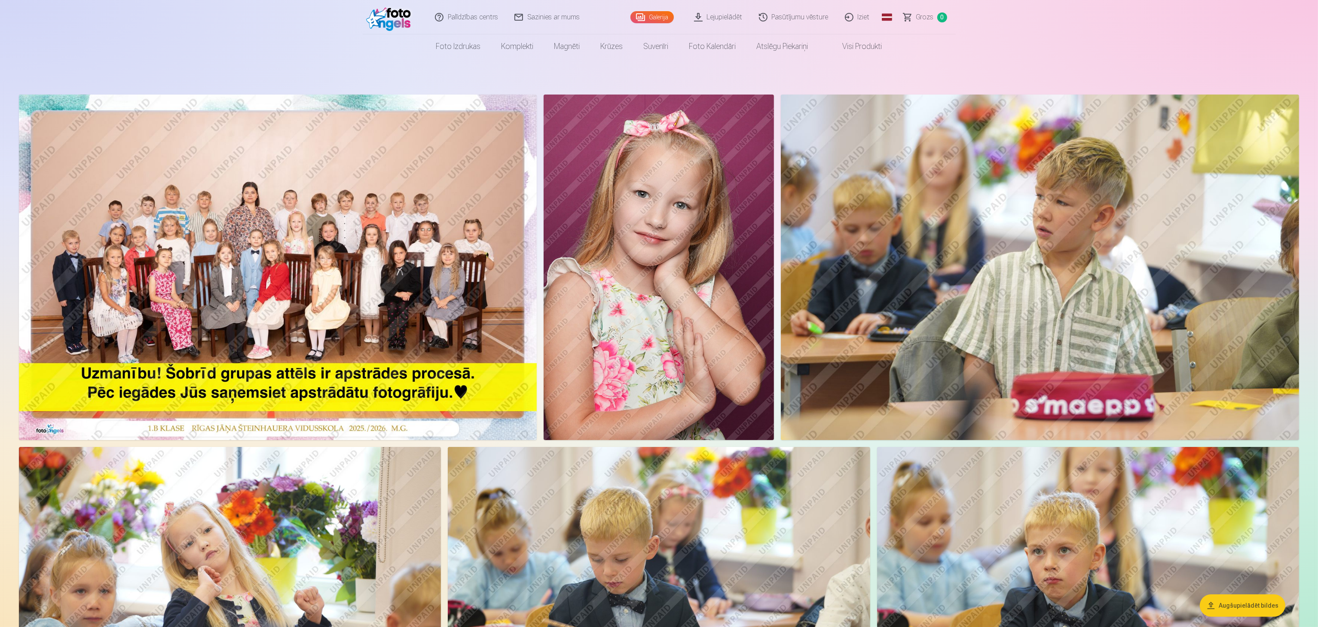
click at [237, 239] on img at bounding box center [278, 268] width 518 height 346
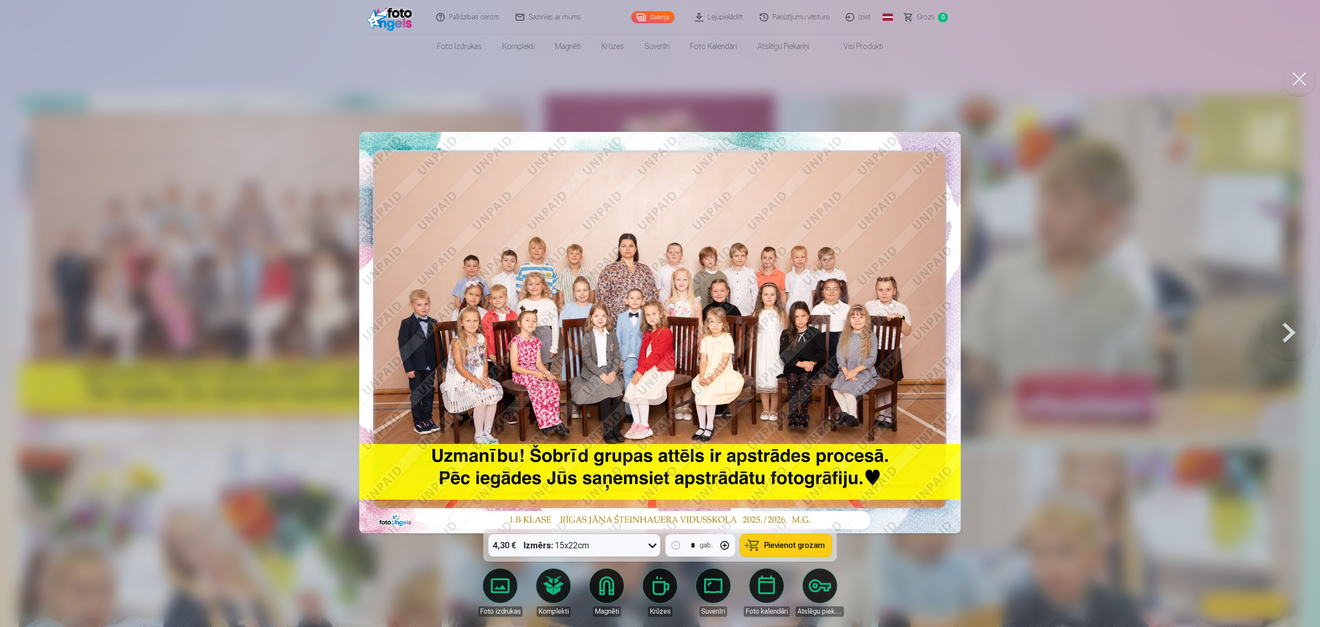
click at [658, 313] on button at bounding box center [1289, 332] width 55 height 376
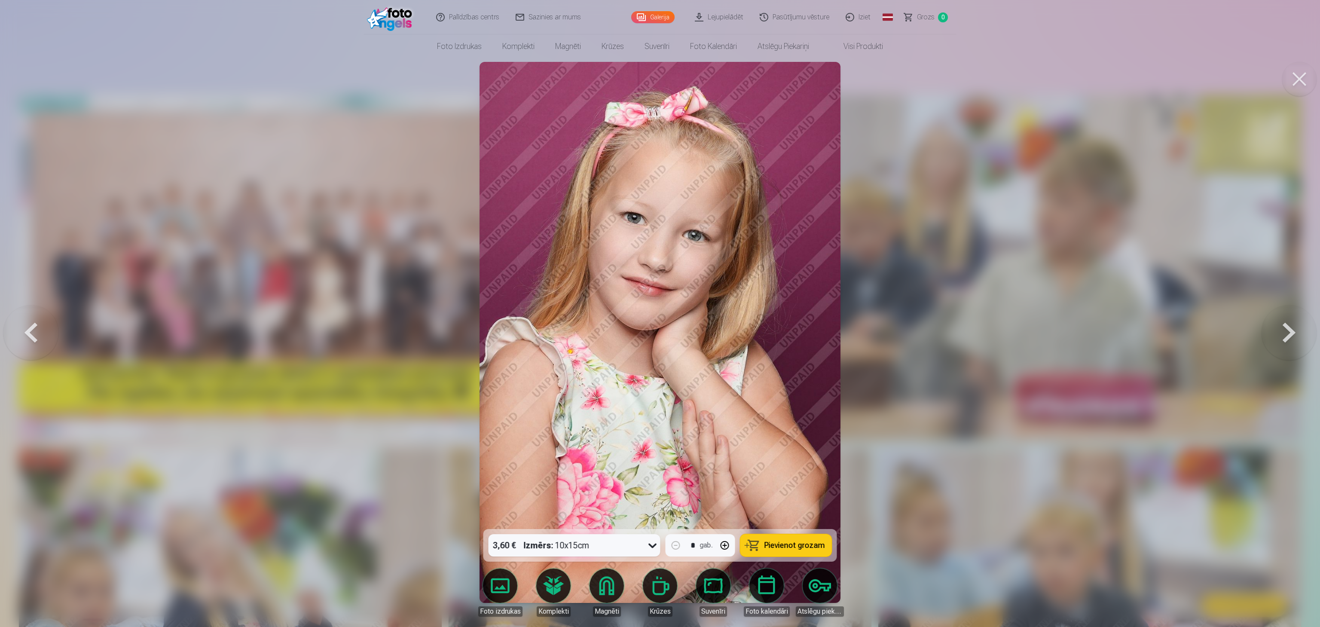
click at [658, 313] on button at bounding box center [1289, 332] width 55 height 376
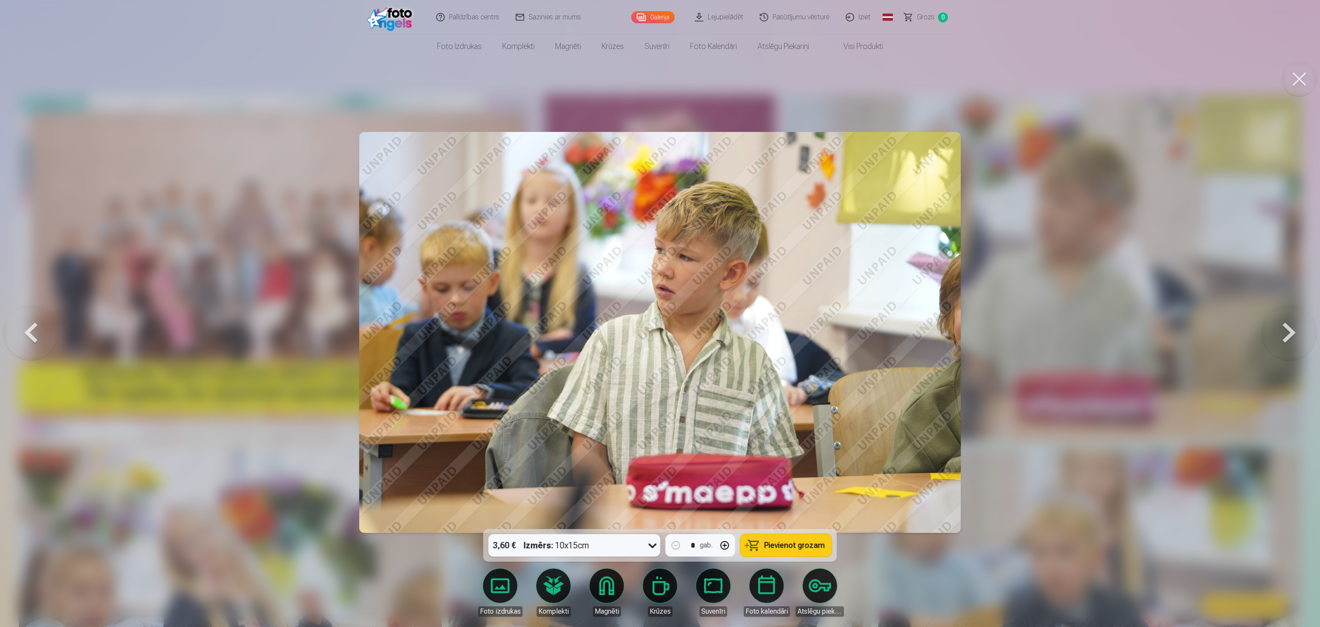
click at [658, 313] on button at bounding box center [1289, 332] width 55 height 376
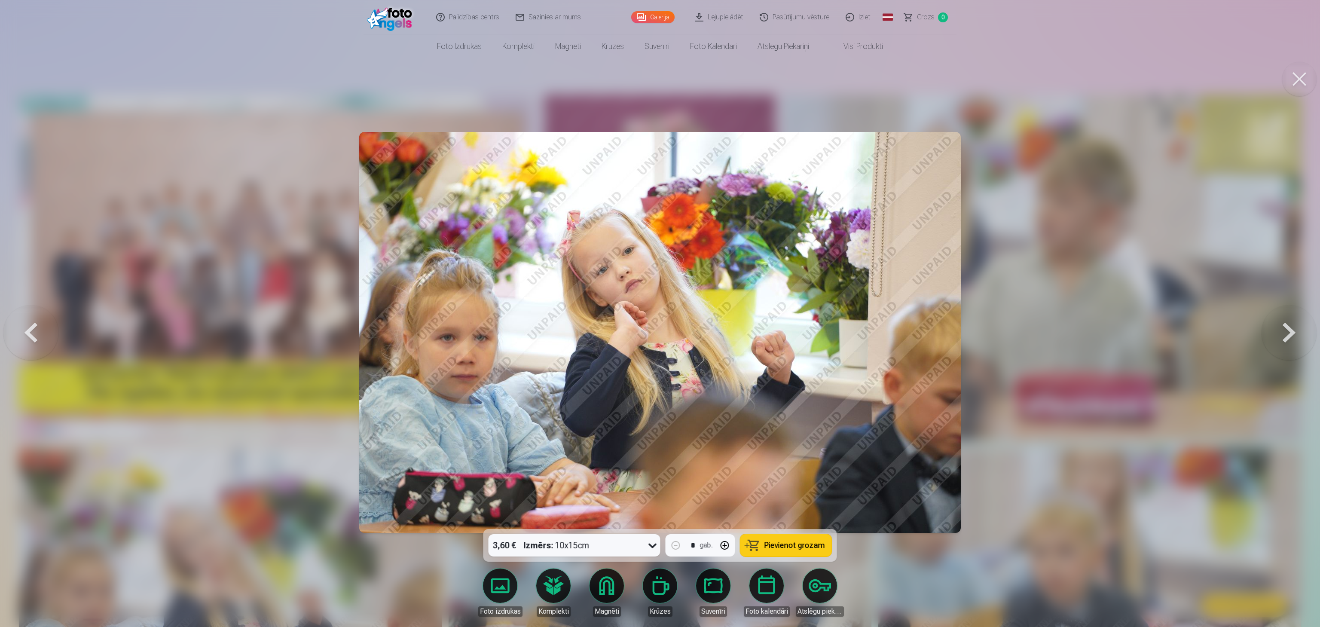
click at [658, 313] on button at bounding box center [1289, 332] width 55 height 376
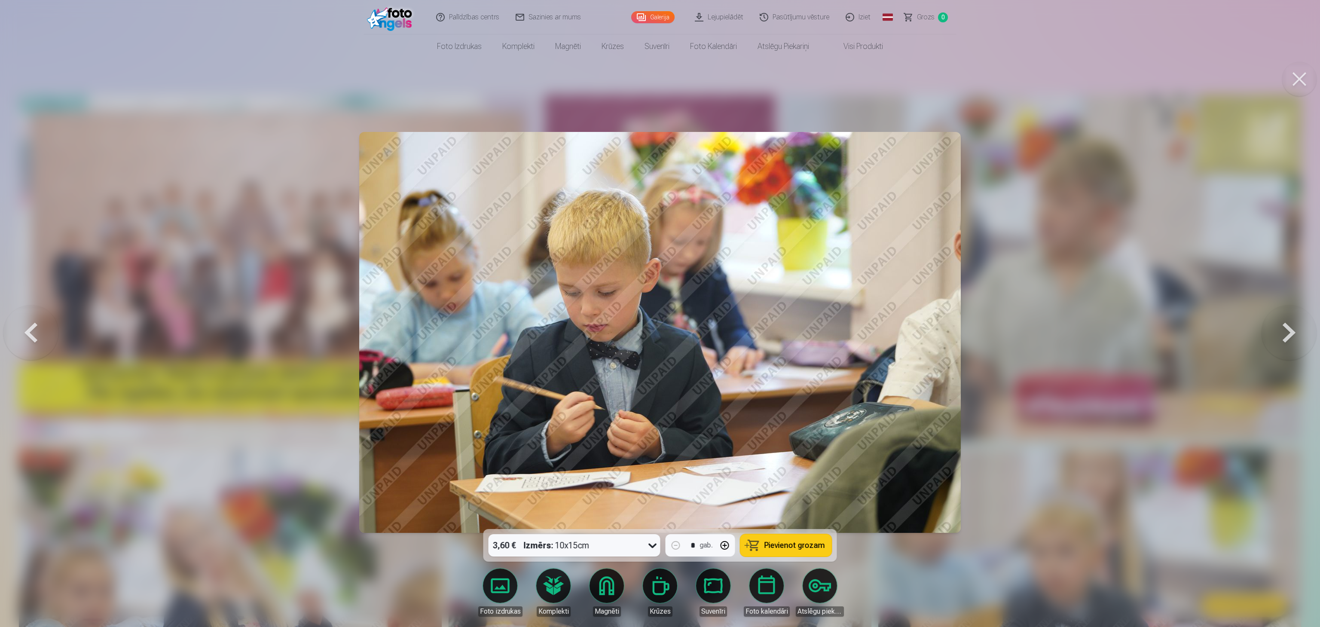
click at [658, 313] on button at bounding box center [1289, 332] width 55 height 376
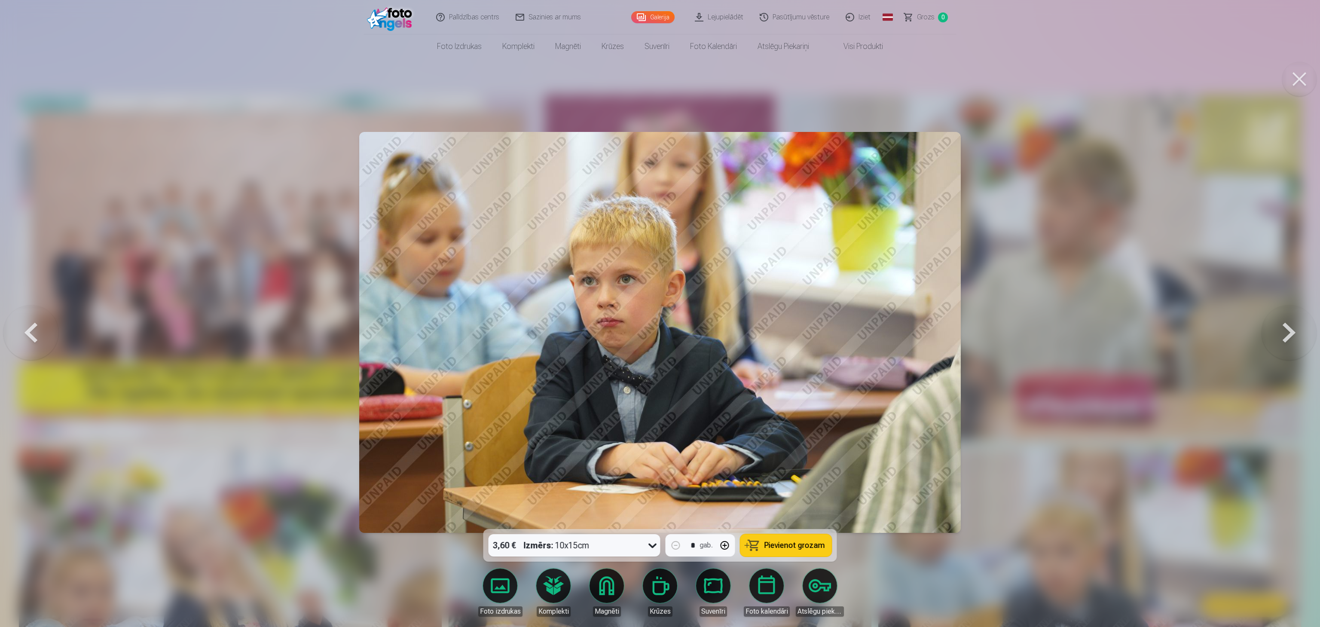
click at [658, 313] on button at bounding box center [1289, 332] width 55 height 376
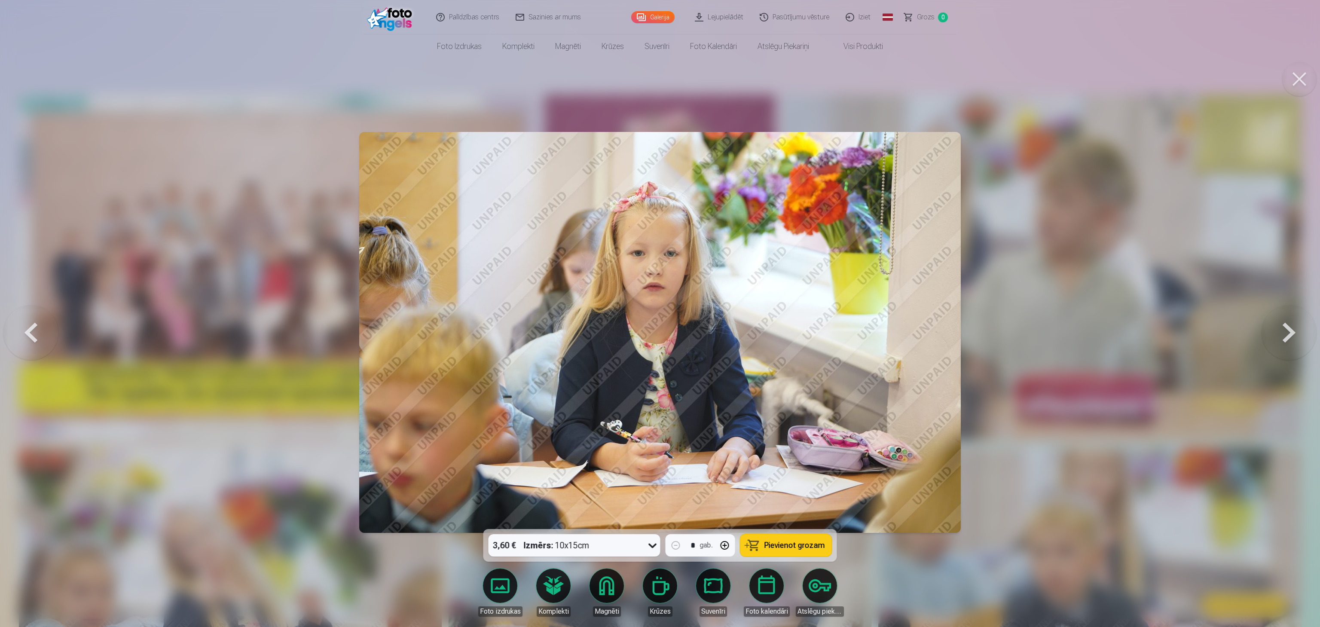
click at [658, 313] on button at bounding box center [1289, 332] width 55 height 376
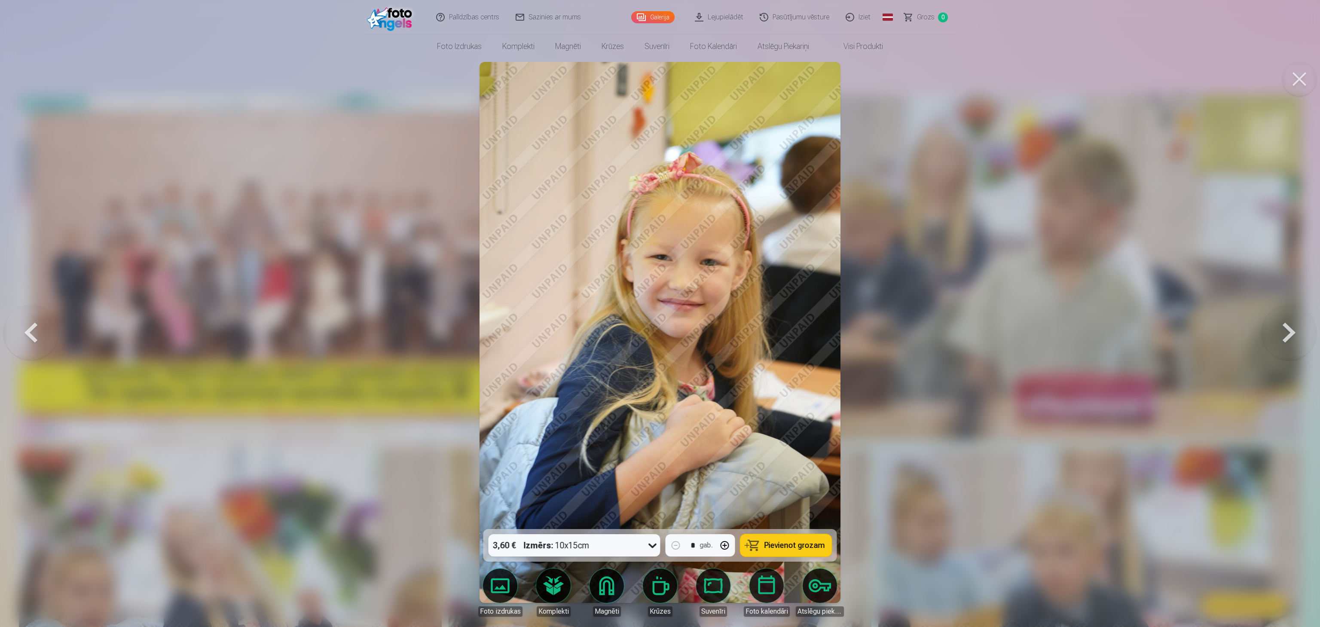
click at [658, 313] on button at bounding box center [1289, 332] width 55 height 376
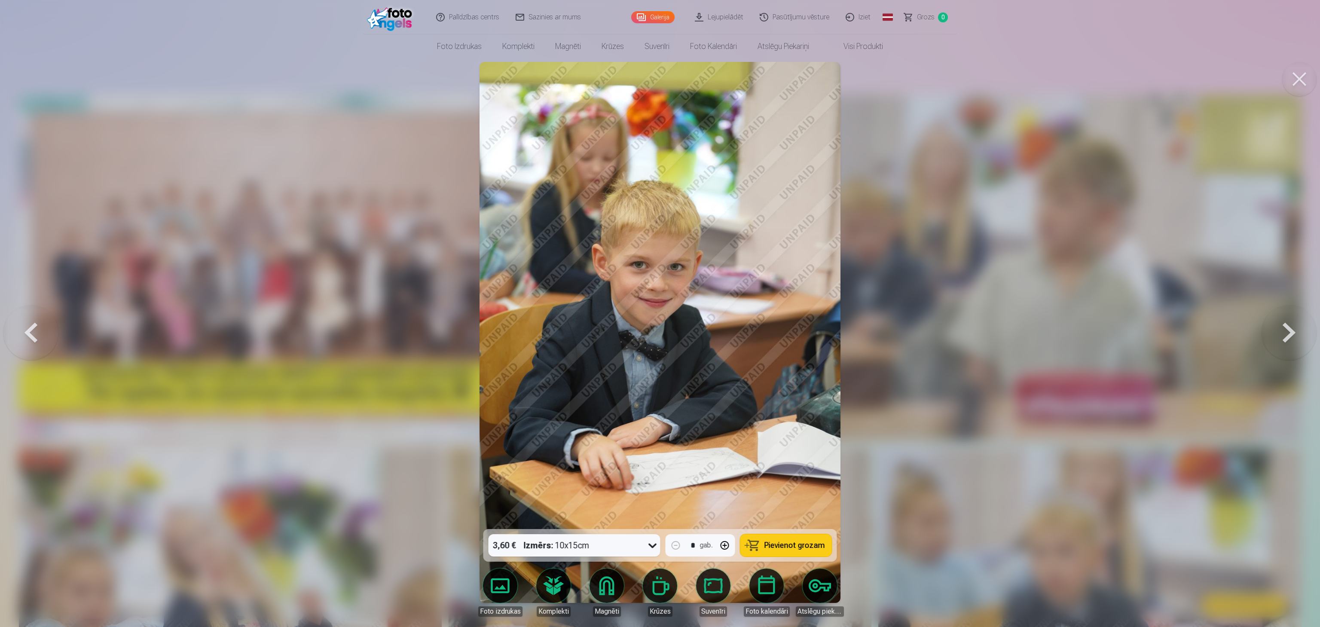
click at [658, 313] on button at bounding box center [1289, 332] width 55 height 376
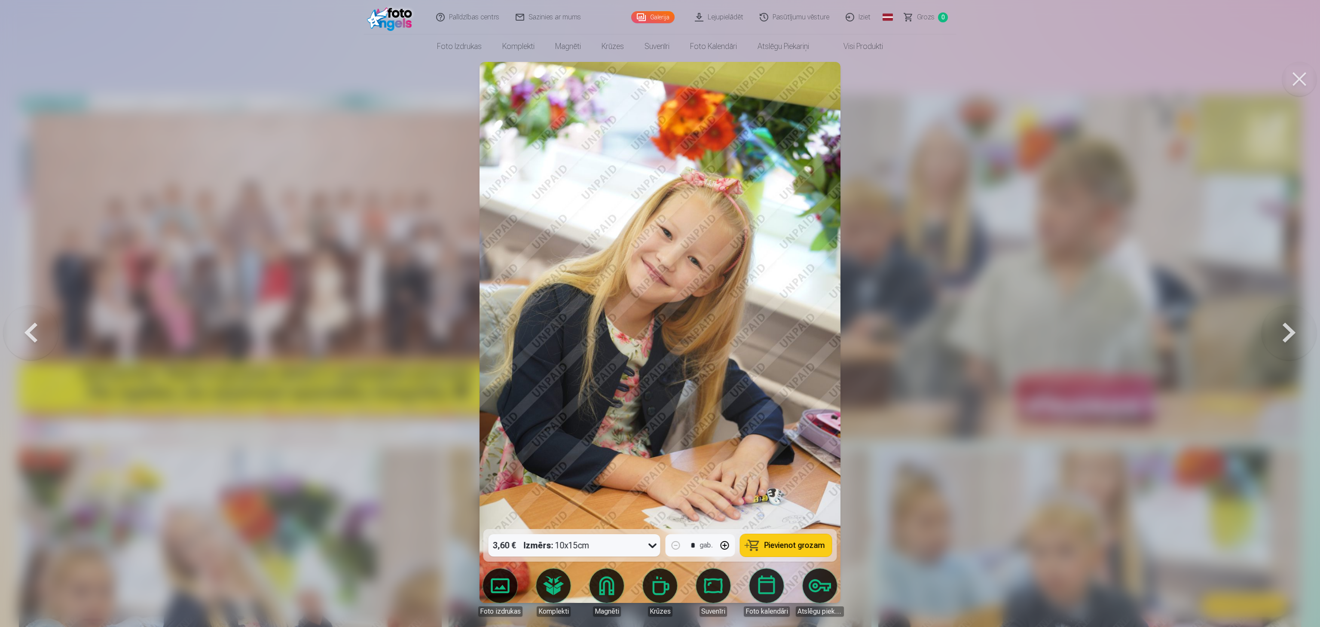
click at [658, 313] on button at bounding box center [1289, 332] width 55 height 376
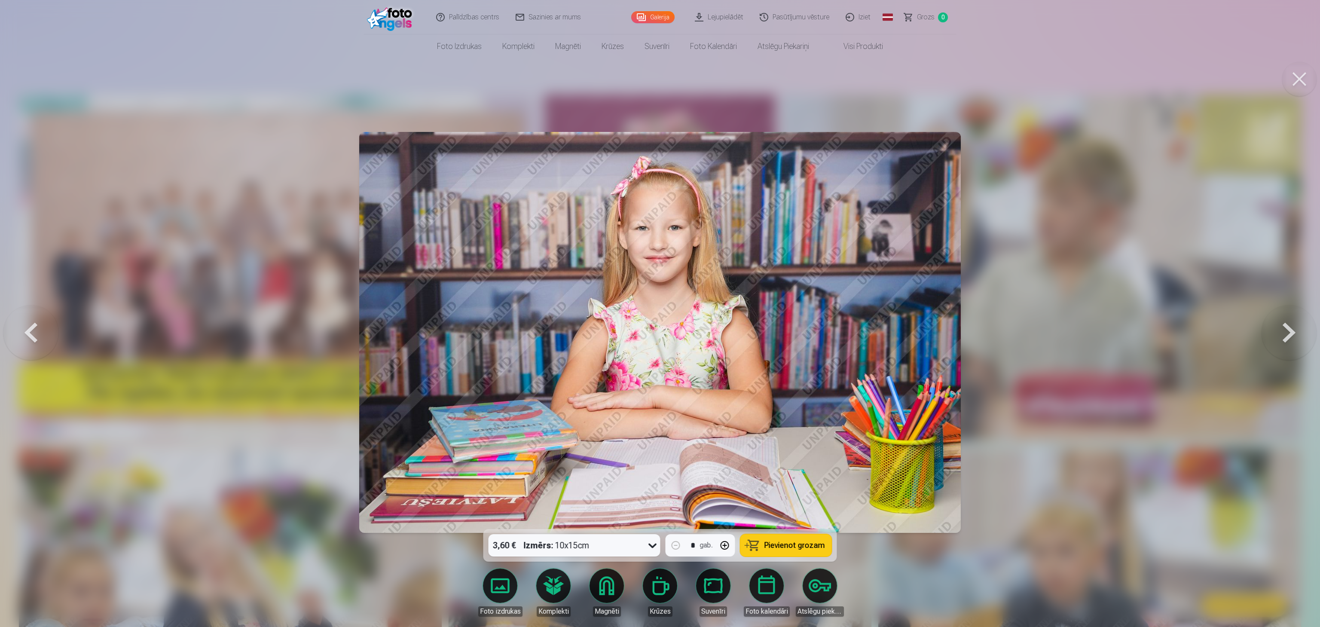
click at [658, 313] on button at bounding box center [1289, 332] width 55 height 376
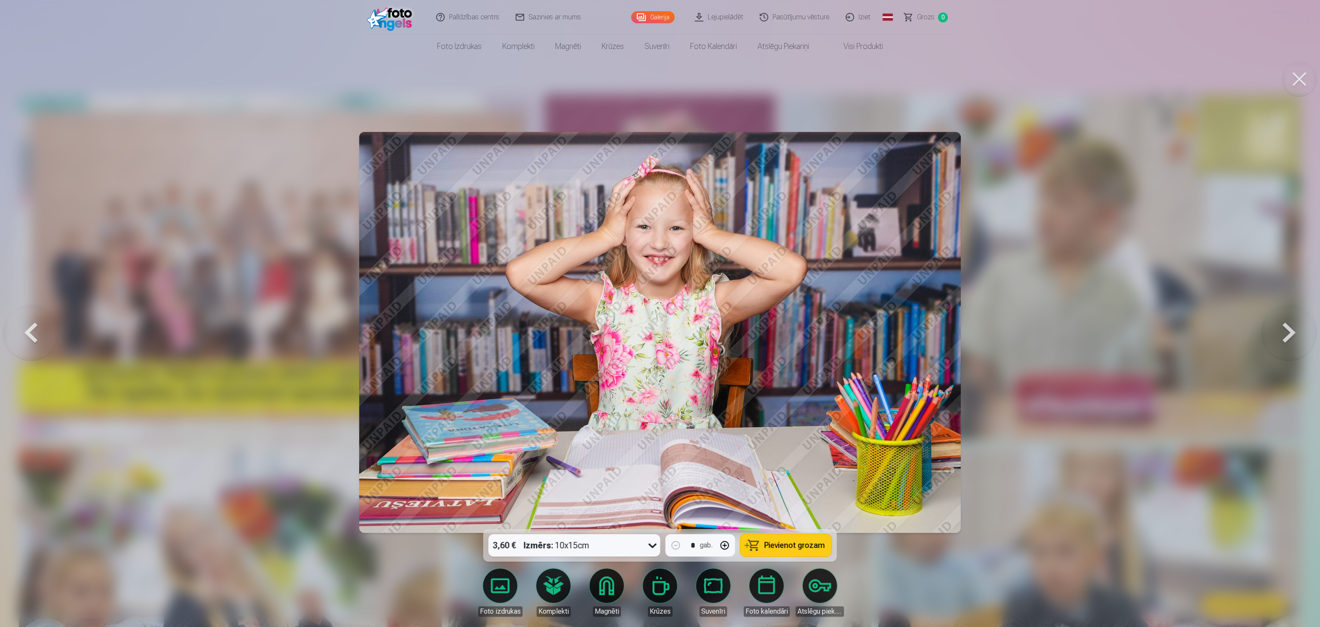
click at [658, 313] on button at bounding box center [1289, 332] width 55 height 376
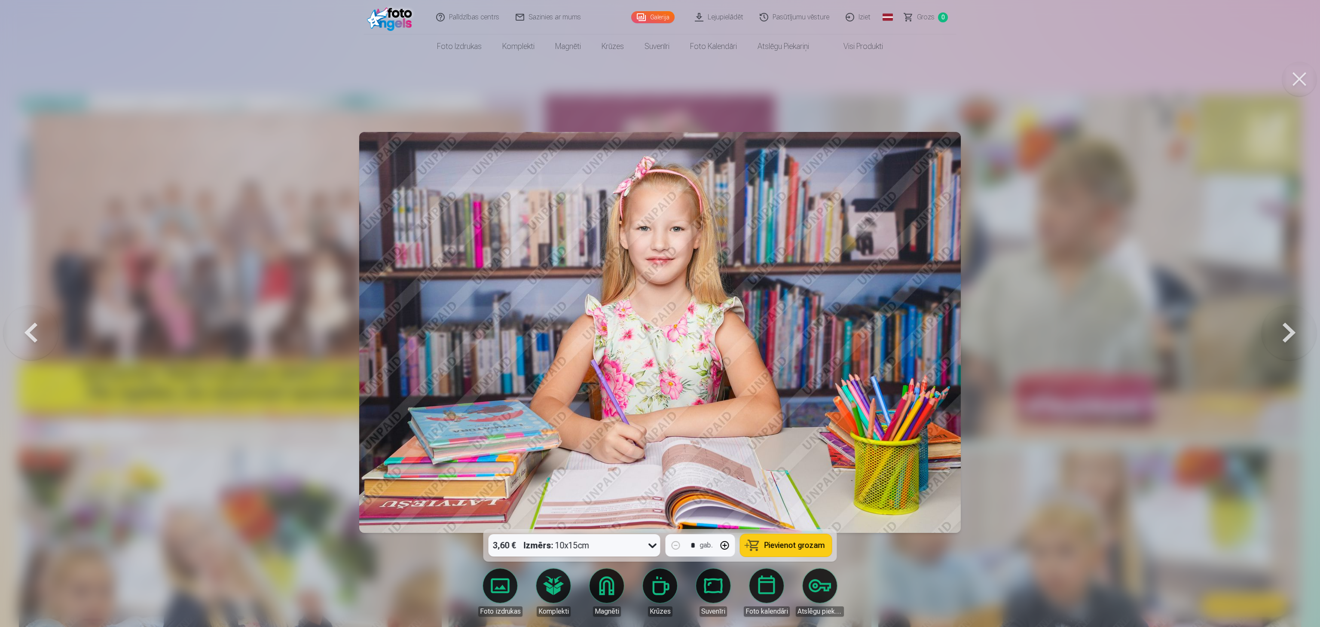
click at [658, 313] on button at bounding box center [1289, 332] width 55 height 376
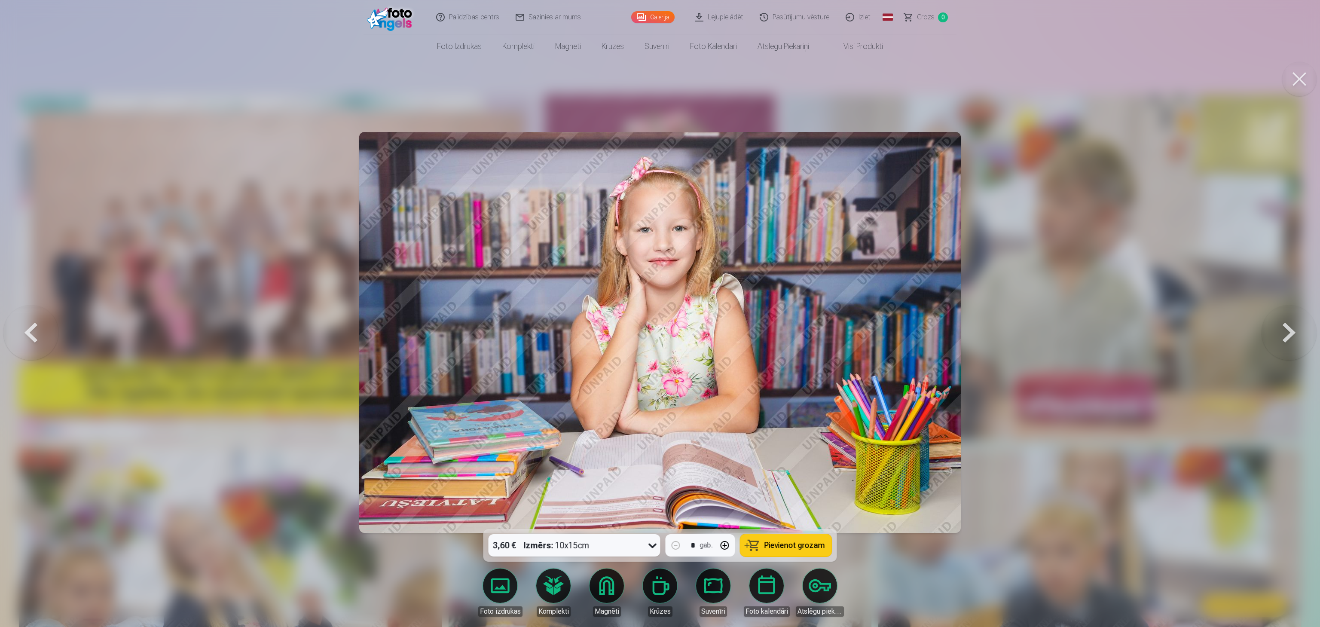
click at [658, 313] on button at bounding box center [1289, 332] width 55 height 376
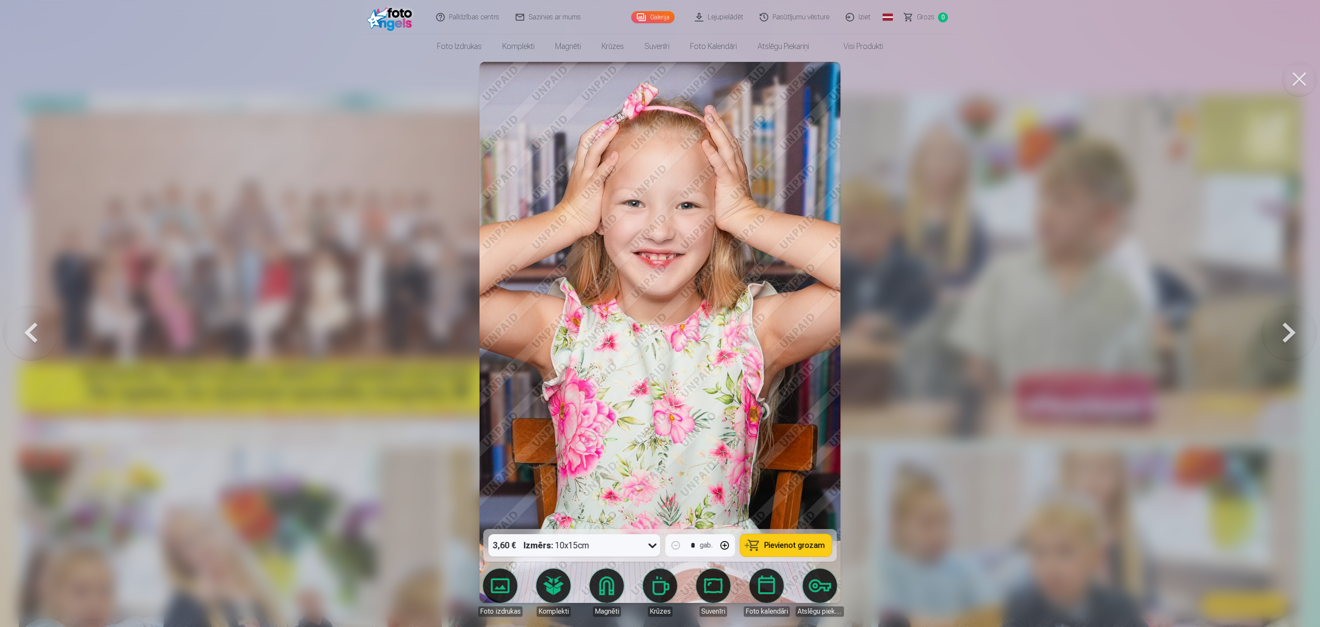
click at [658, 313] on button at bounding box center [1289, 332] width 55 height 376
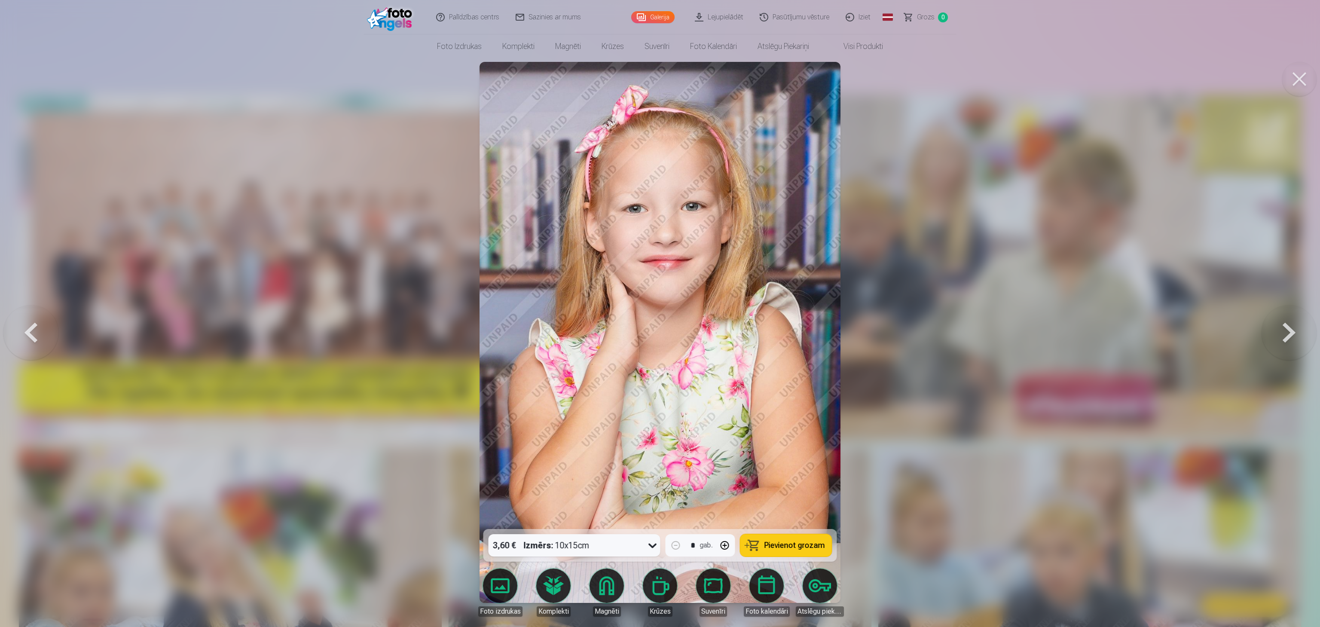
click at [658, 313] on button at bounding box center [1289, 332] width 55 height 376
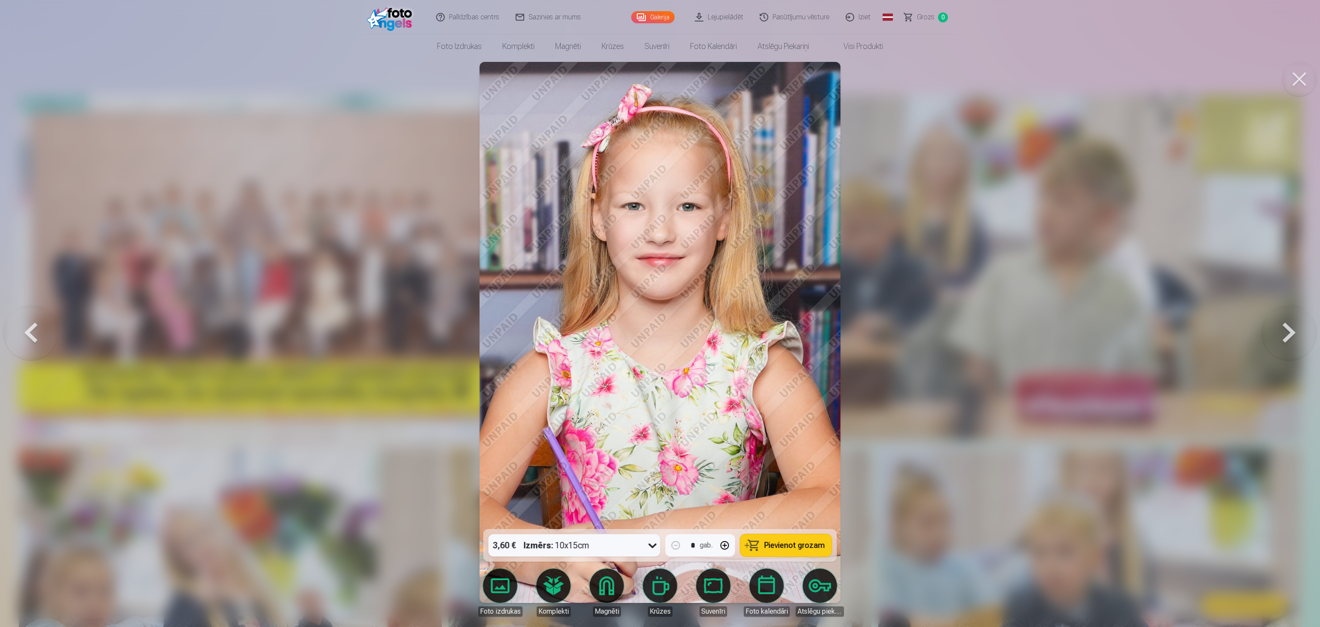
click at [658, 313] on button at bounding box center [1289, 332] width 55 height 376
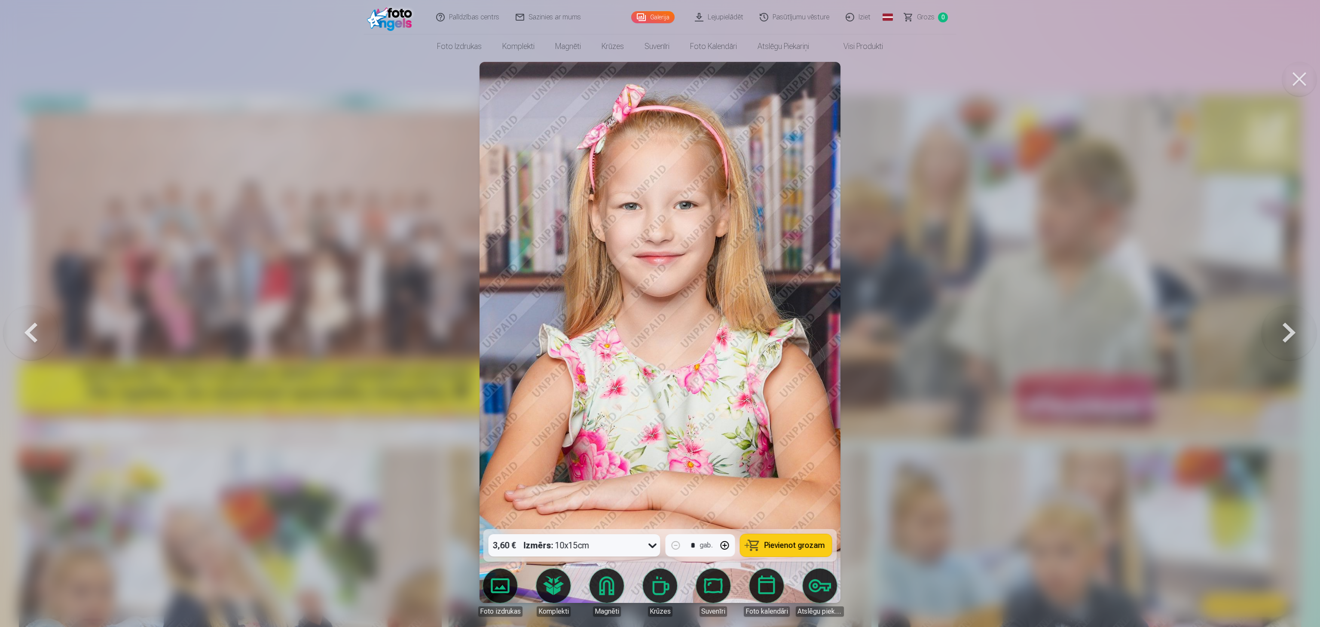
click at [658, 313] on button at bounding box center [1289, 332] width 55 height 376
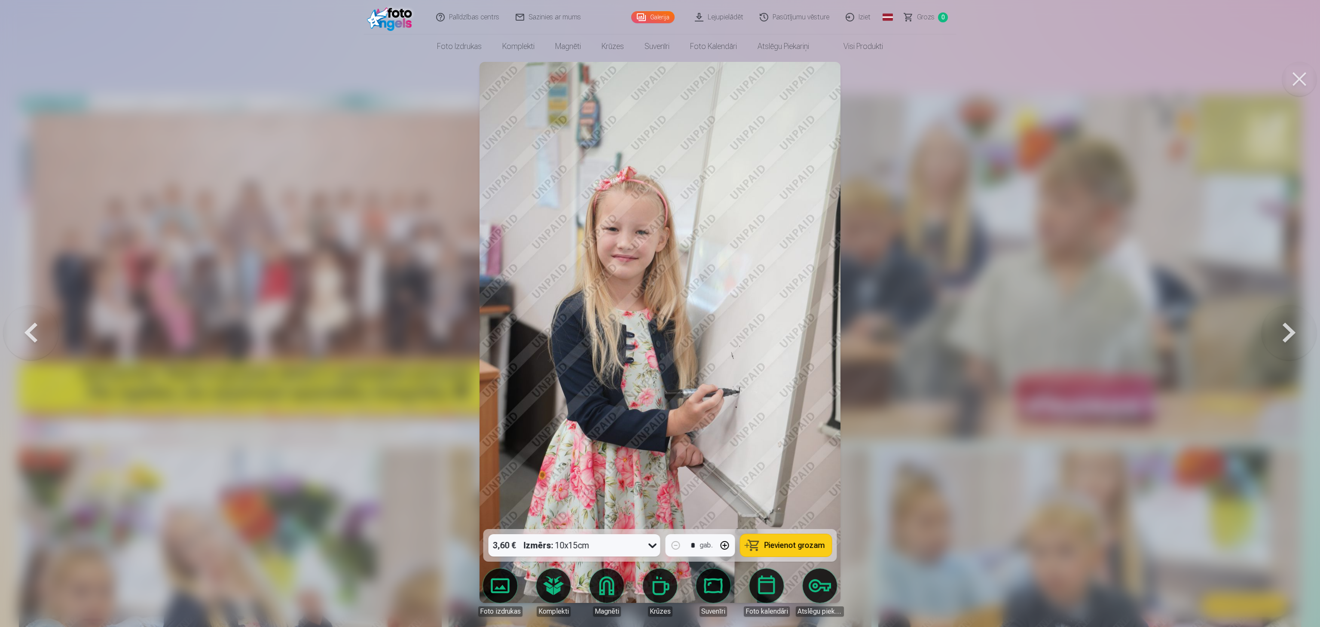
click at [658, 313] on button at bounding box center [1289, 332] width 55 height 376
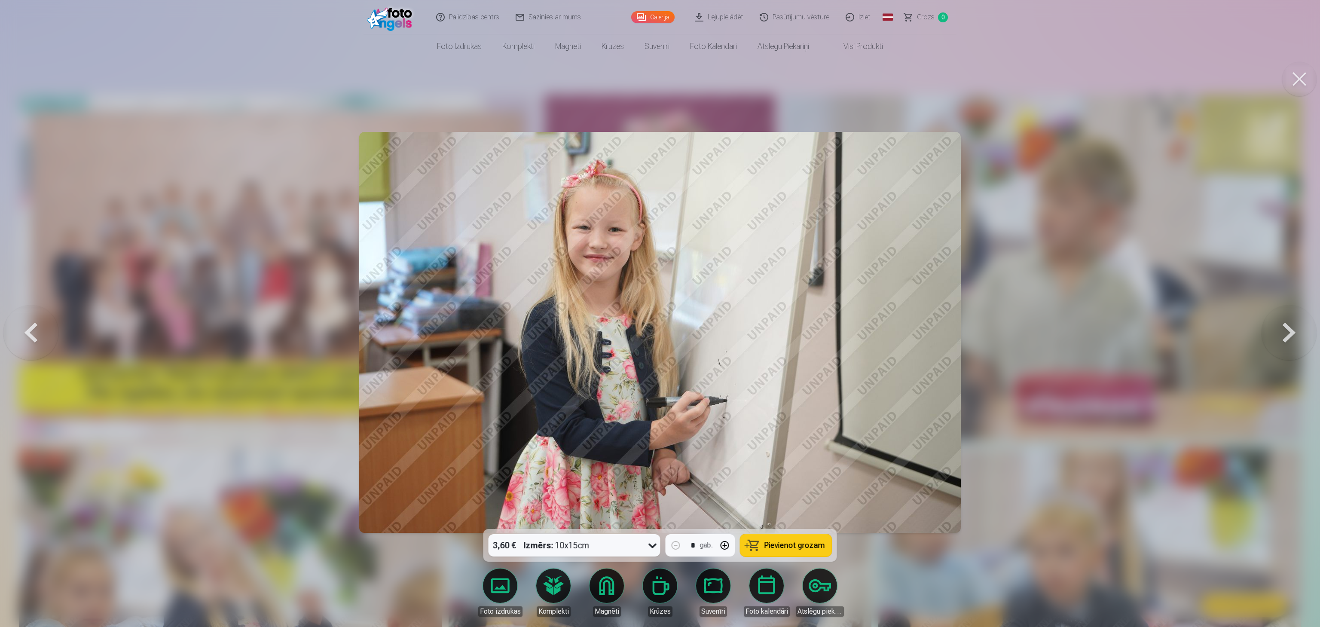
click at [658, 313] on button at bounding box center [1289, 332] width 55 height 376
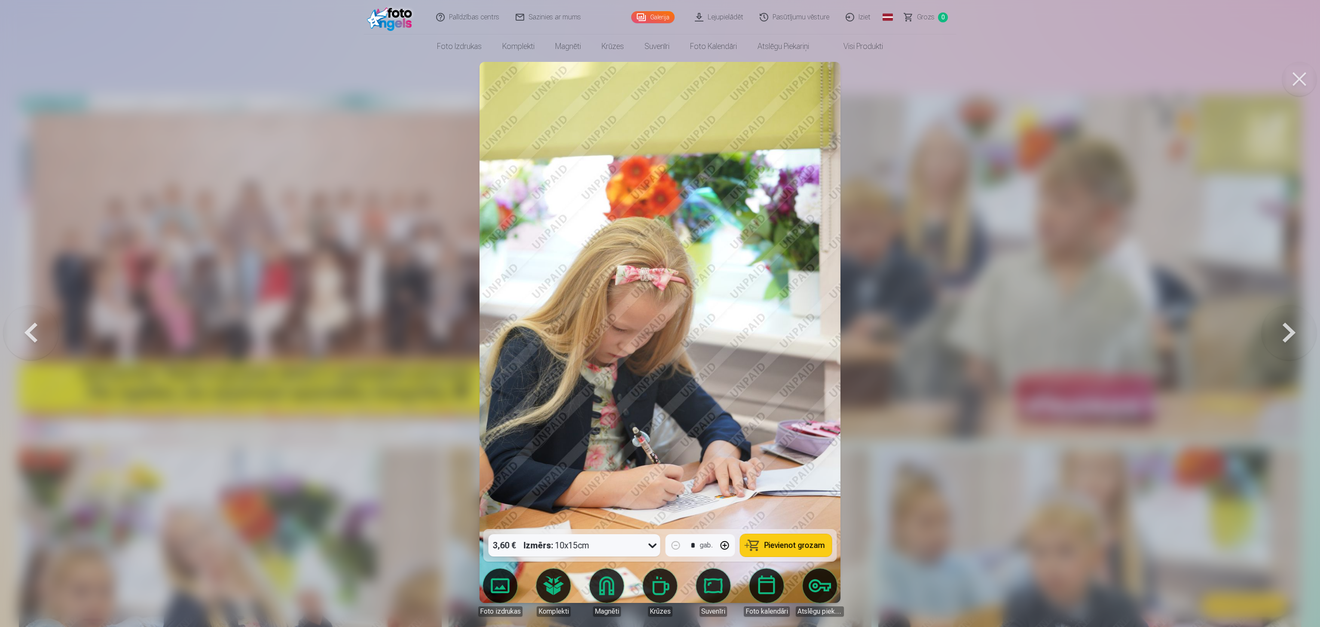
click at [658, 313] on button at bounding box center [1289, 332] width 55 height 376
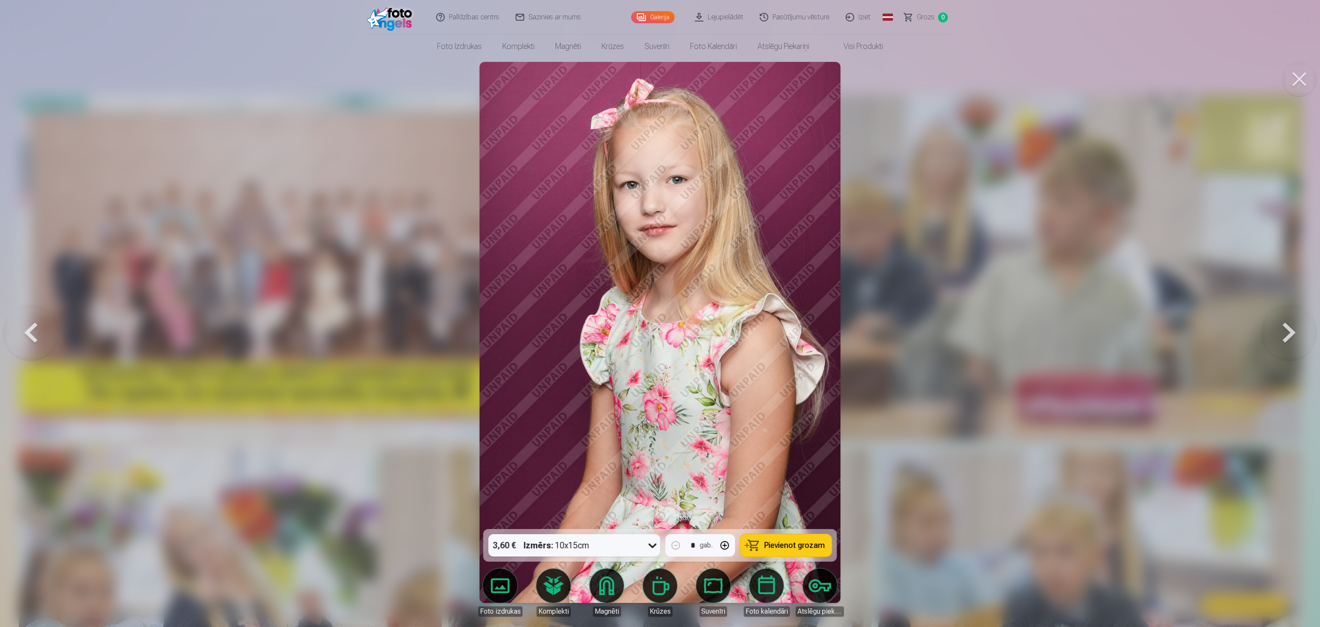
click at [658, 313] on button at bounding box center [1289, 332] width 55 height 376
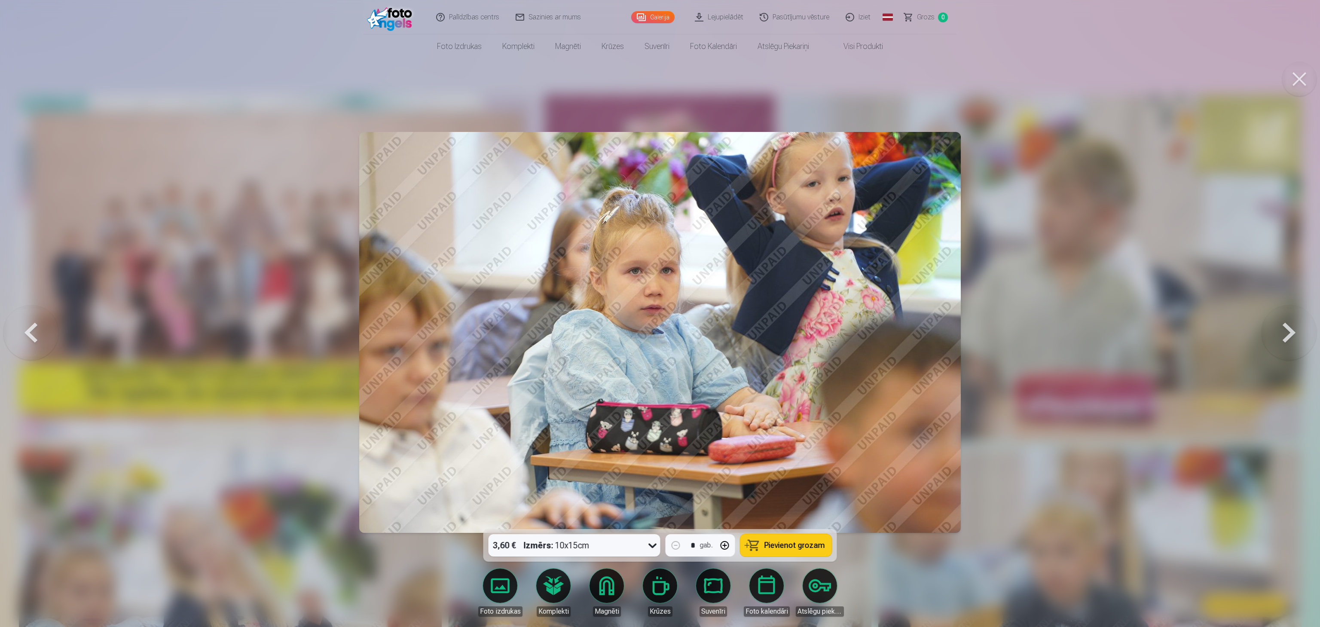
click at [658, 313] on button at bounding box center [1289, 332] width 55 height 376
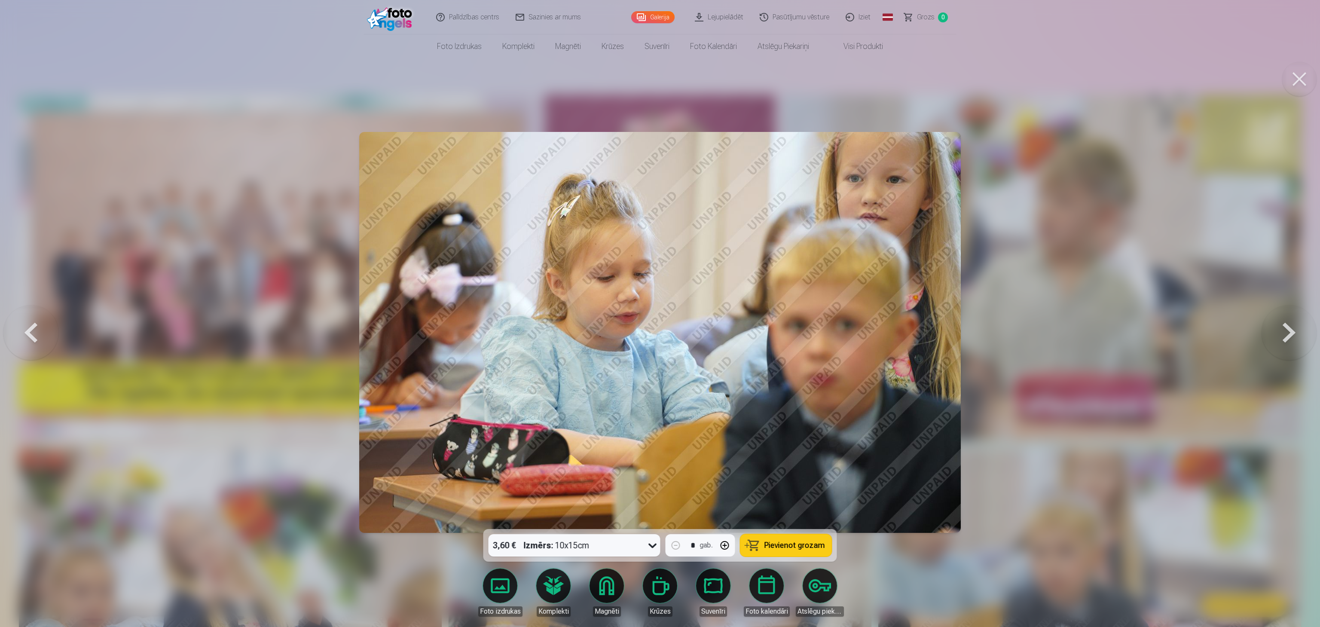
click at [658, 313] on button at bounding box center [1289, 332] width 55 height 376
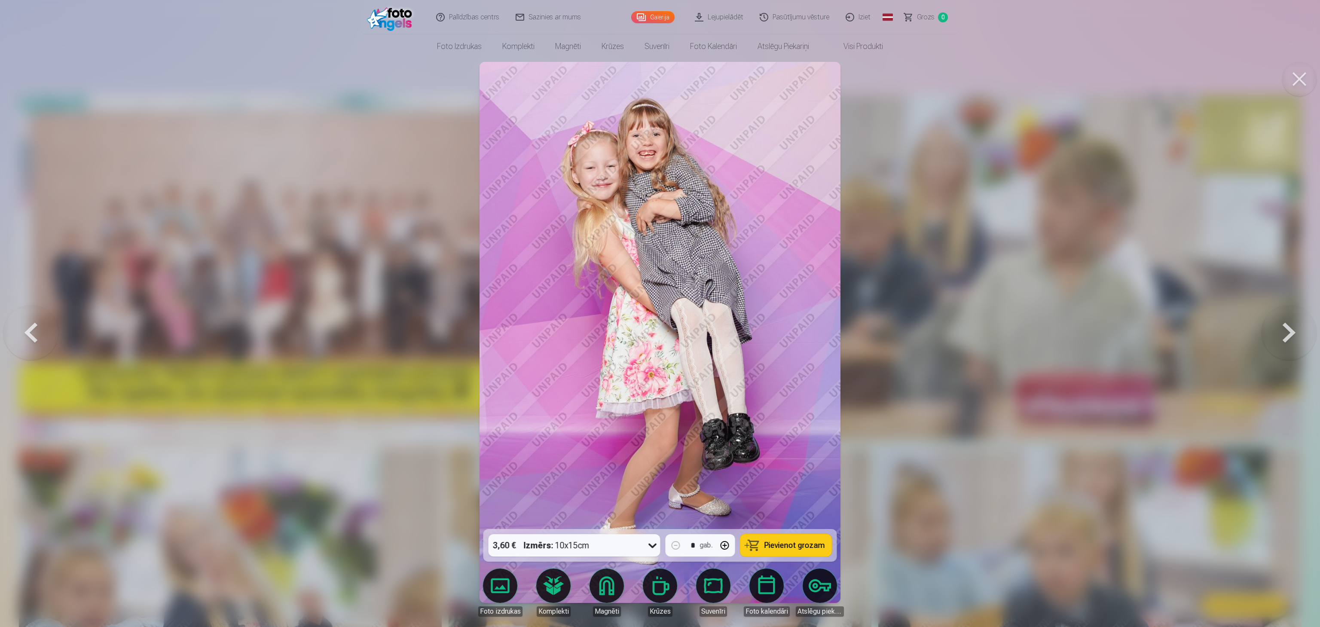
click at [658, 313] on button at bounding box center [1289, 332] width 55 height 376
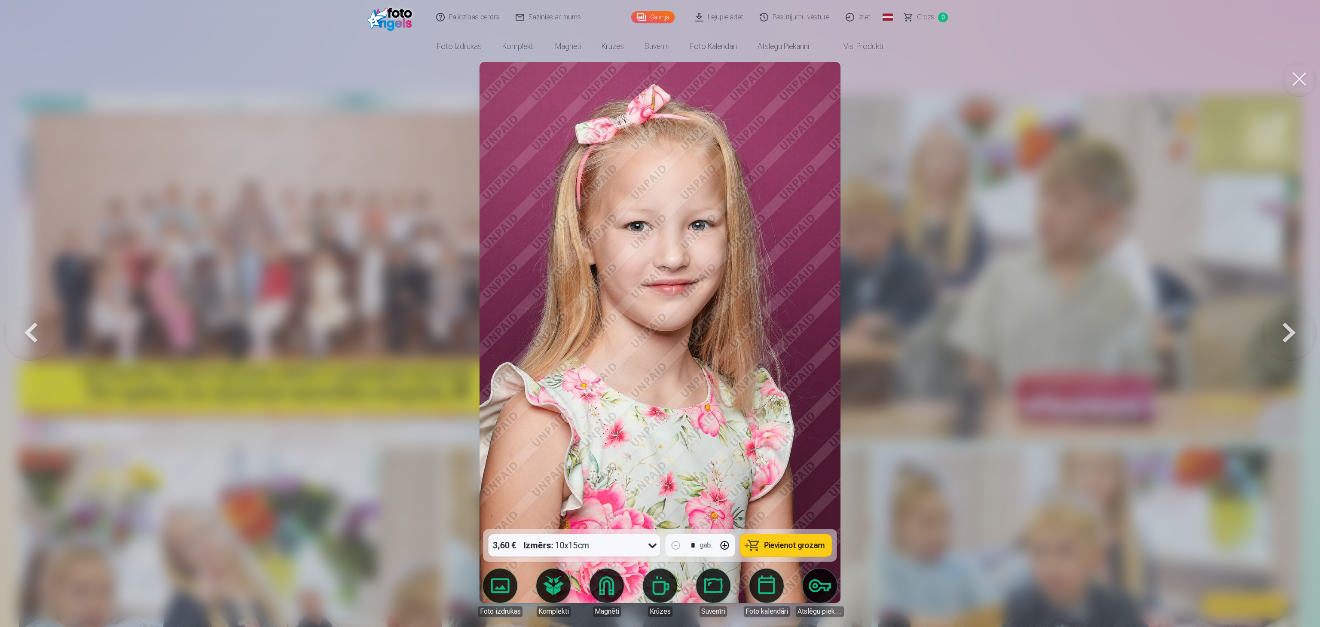
click at [658, 313] on button at bounding box center [1289, 332] width 55 height 376
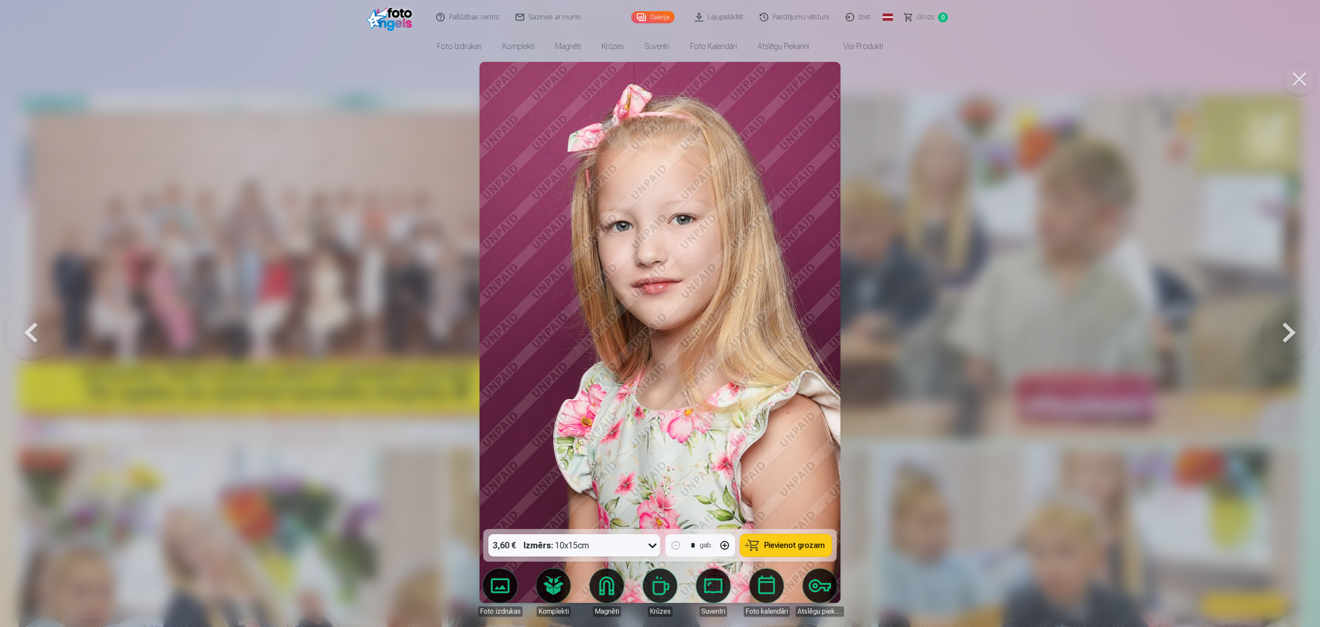
click at [658, 313] on button at bounding box center [1289, 332] width 55 height 376
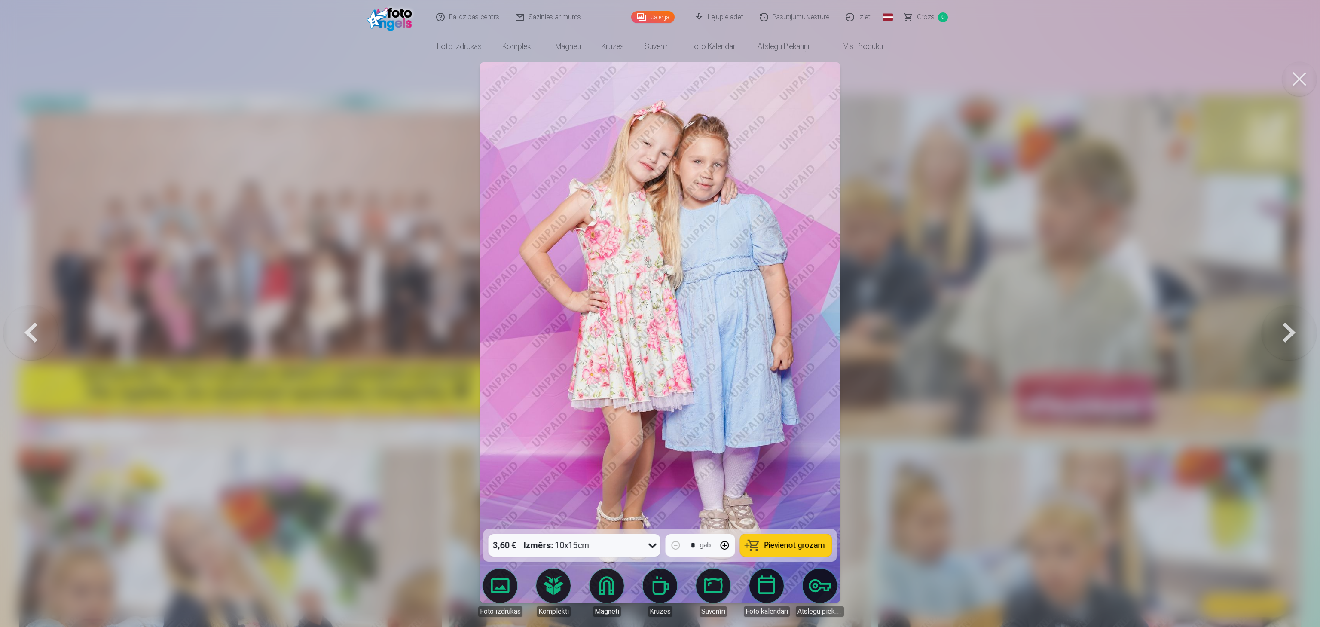
click at [658, 313] on button at bounding box center [1289, 332] width 55 height 376
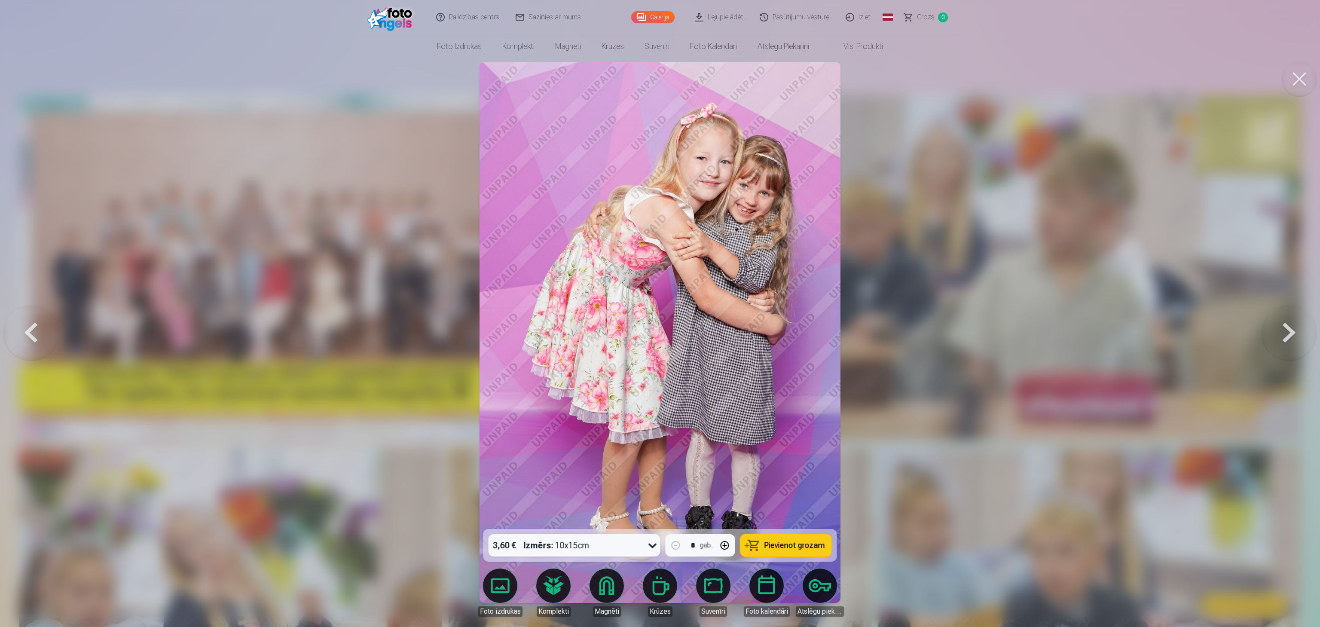
click at [658, 313] on button at bounding box center [1289, 332] width 55 height 376
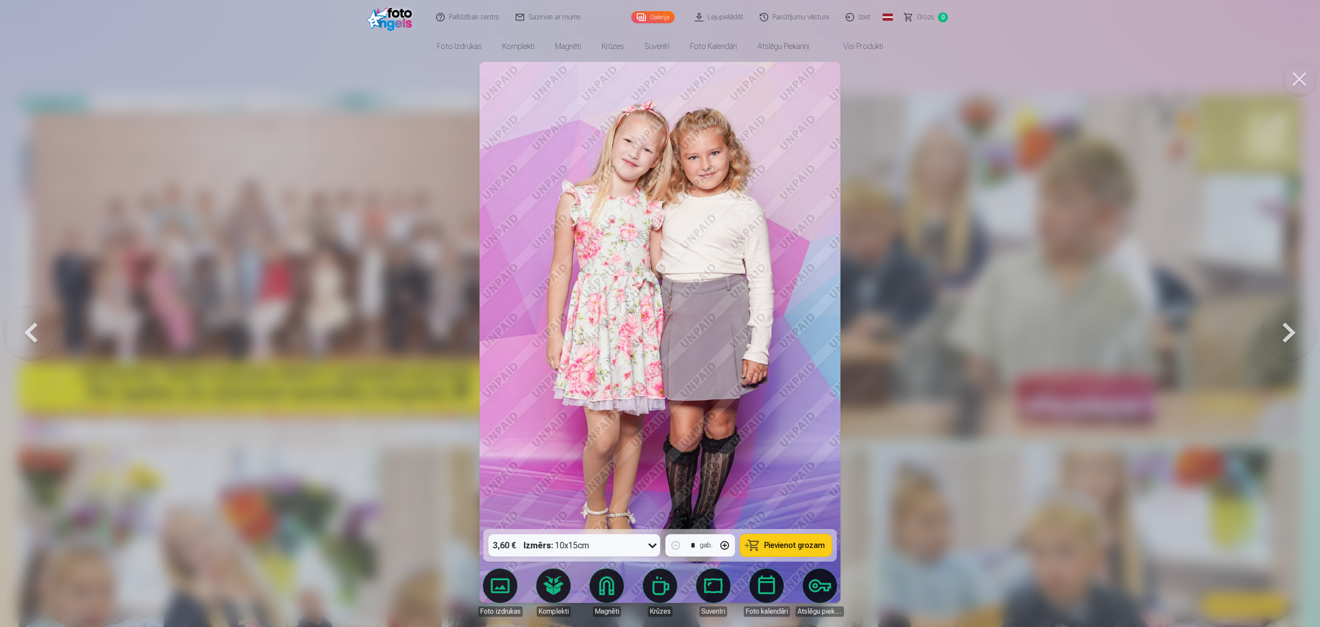
click at [658, 313] on button at bounding box center [1289, 332] width 55 height 376
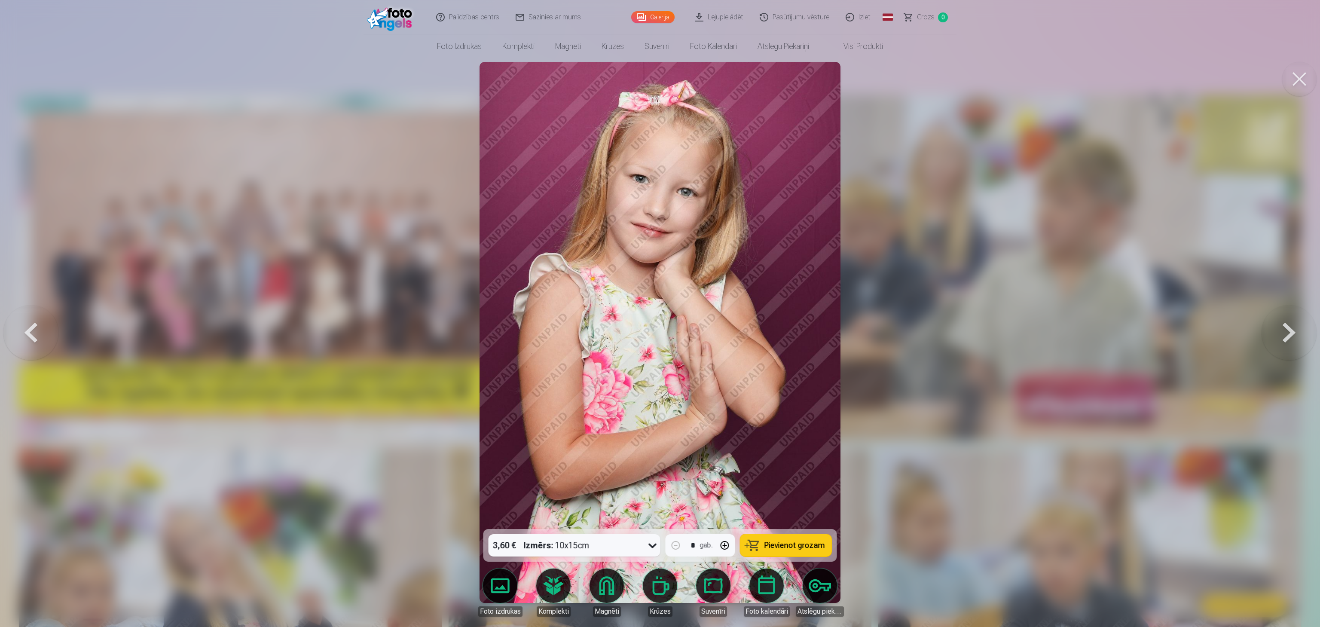
click at [658, 313] on button at bounding box center [1289, 332] width 55 height 376
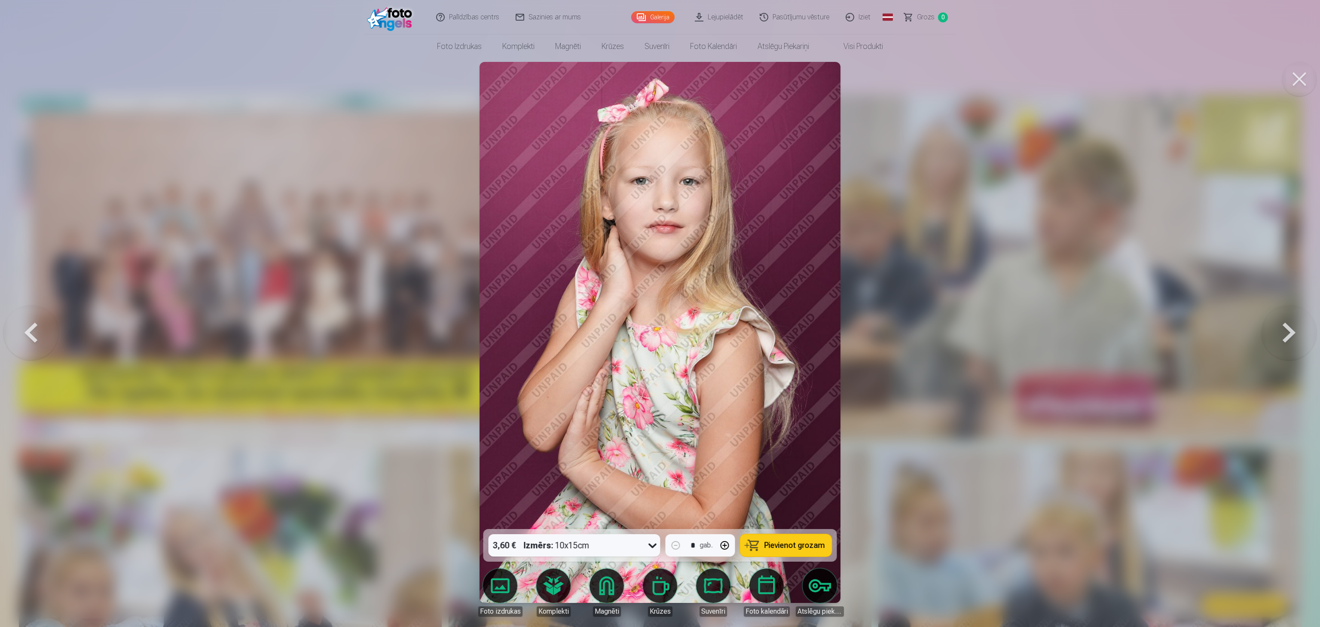
click at [658, 313] on button at bounding box center [1289, 332] width 55 height 376
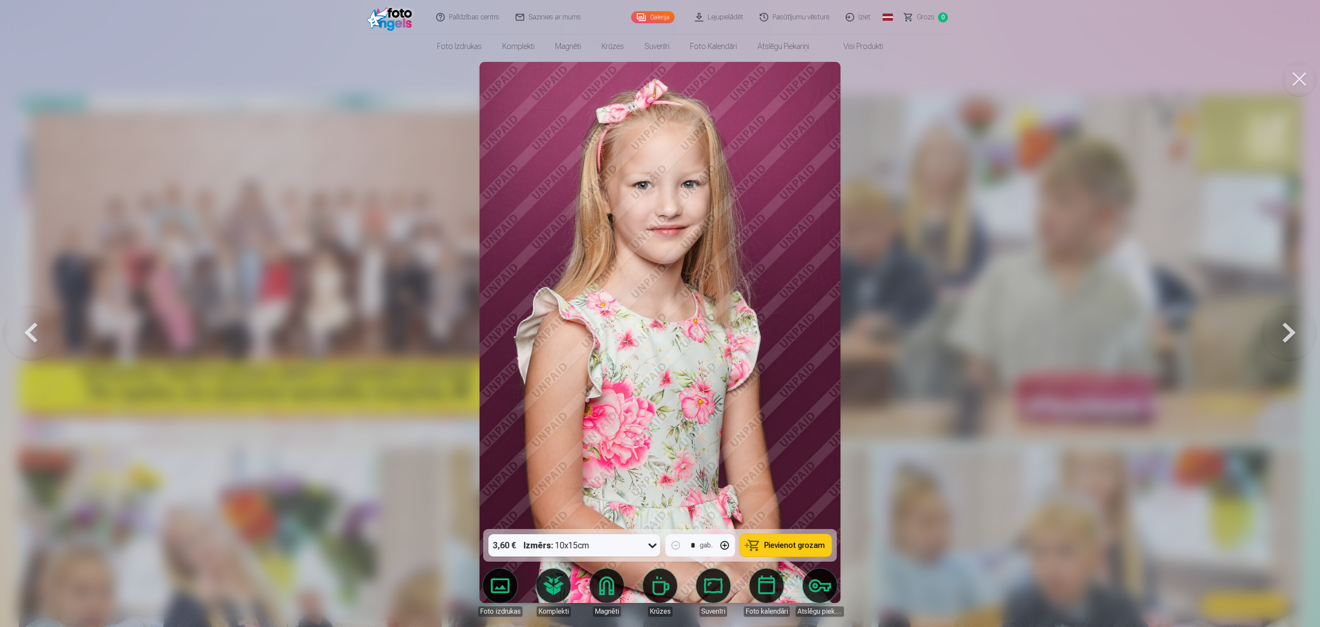
click at [658, 313] on button at bounding box center [1289, 332] width 55 height 376
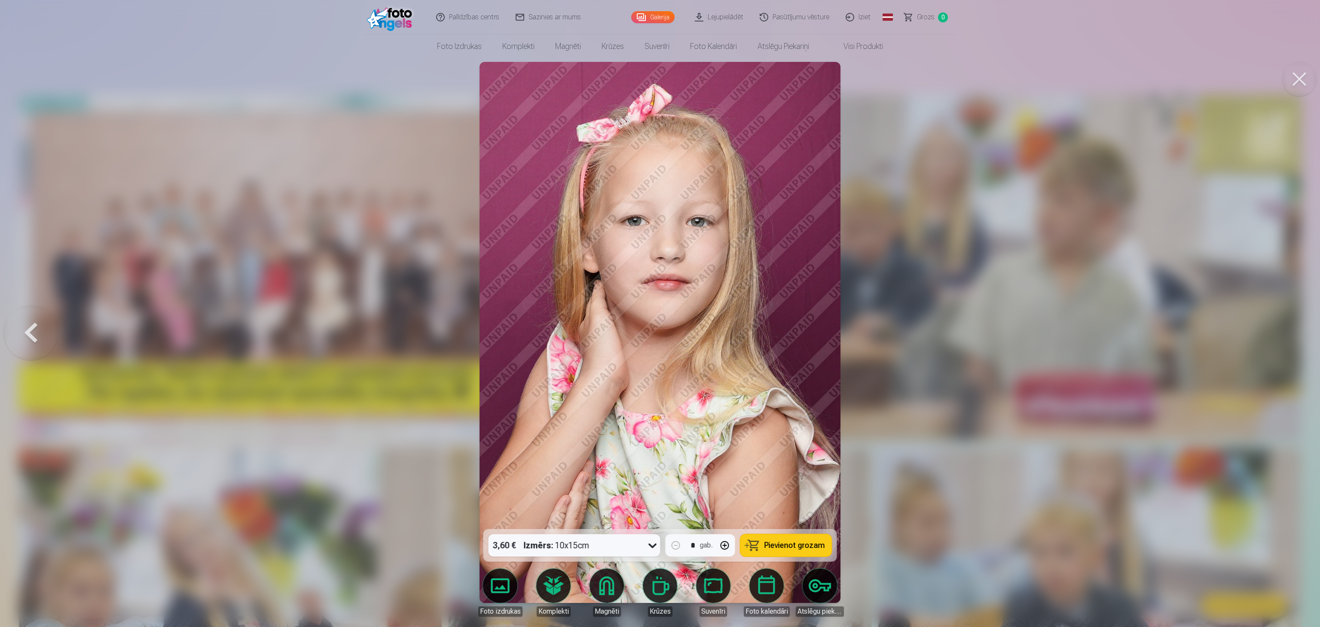
click at [658, 313] on div at bounding box center [660, 313] width 1320 height 627
